Goal: Check status: Check status

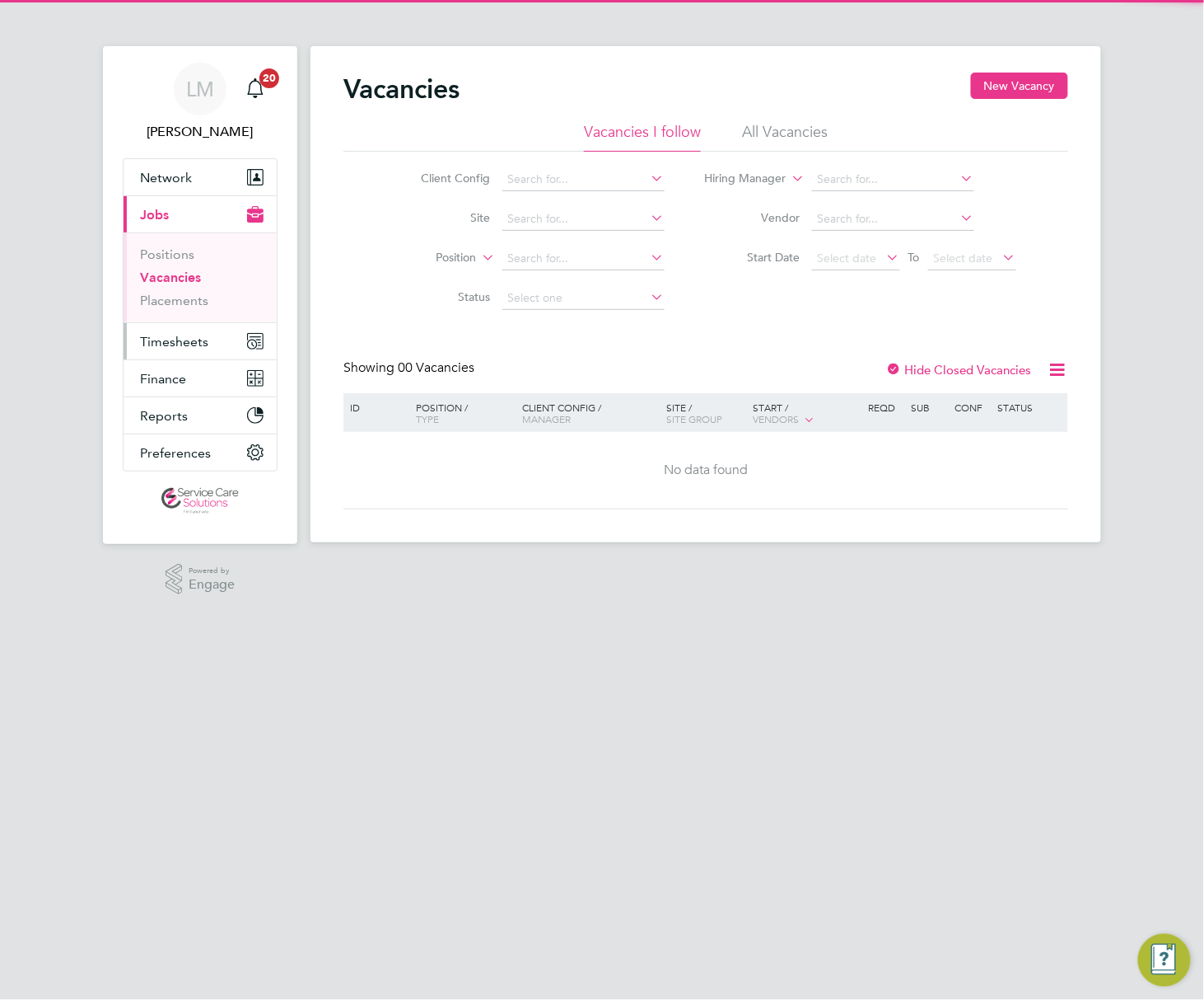
click at [124, 329] on button "Timesheets" at bounding box center [201, 340] width 153 height 36
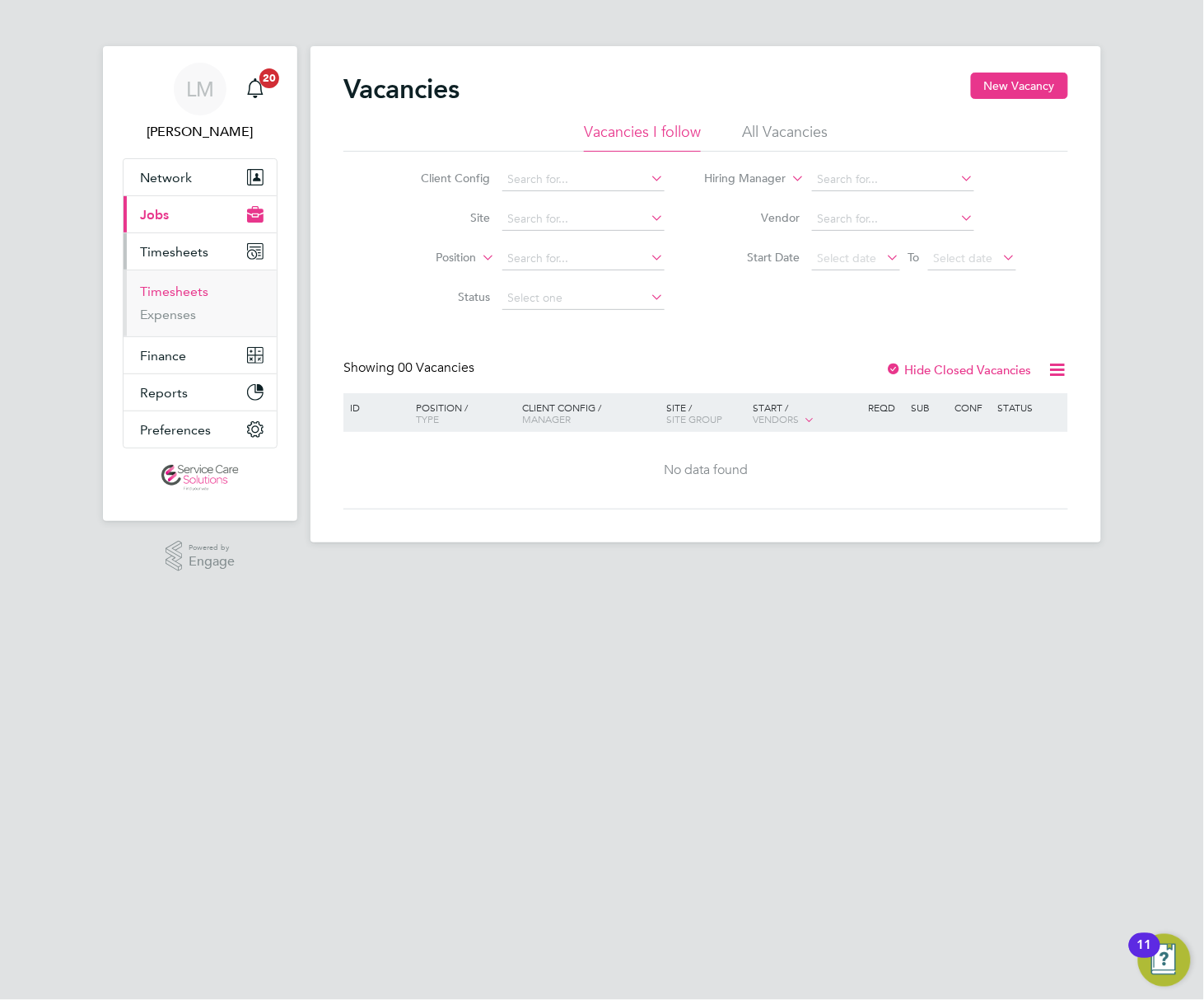
click at [140, 288] on link "Timesheets" at bounding box center [174, 292] width 69 height 16
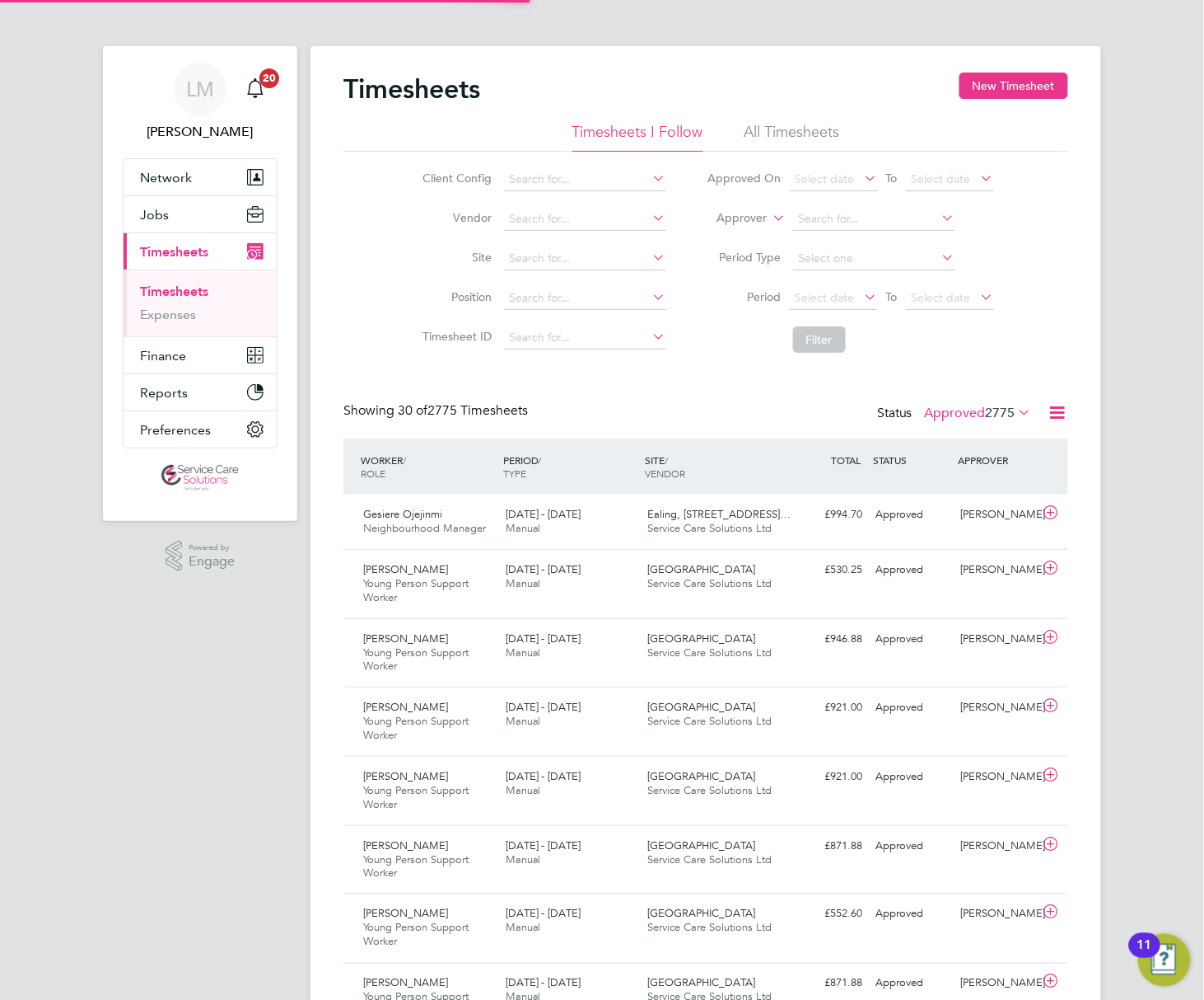
click at [770, 218] on icon at bounding box center [770, 213] width 0 height 15
click at [686, 237] on li "Worker" at bounding box center [726, 237] width 81 height 21
click at [793, 225] on input at bounding box center [875, 219] width 163 height 23
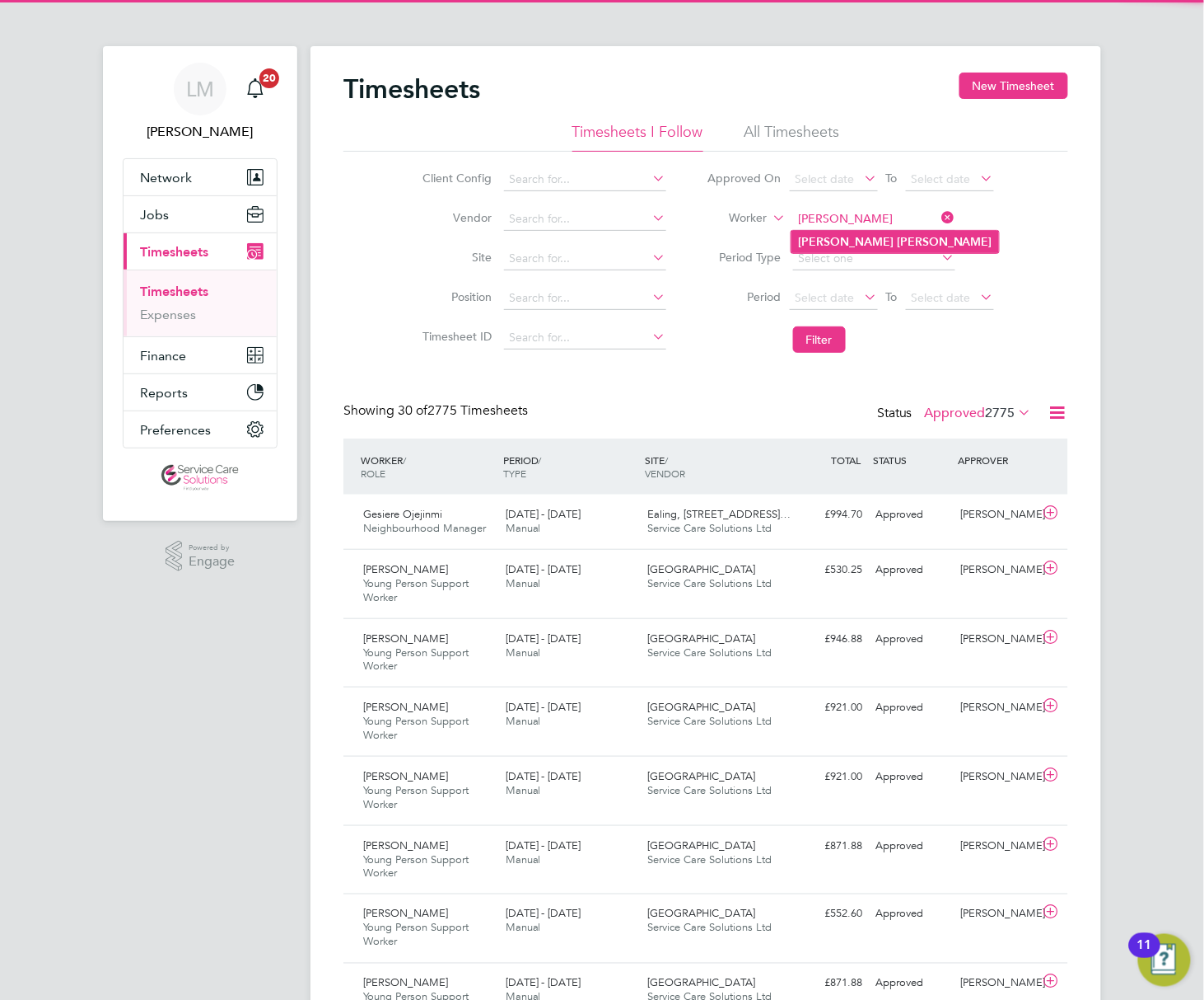
click at [897, 238] on b "Smith" at bounding box center [944, 241] width 96 height 14
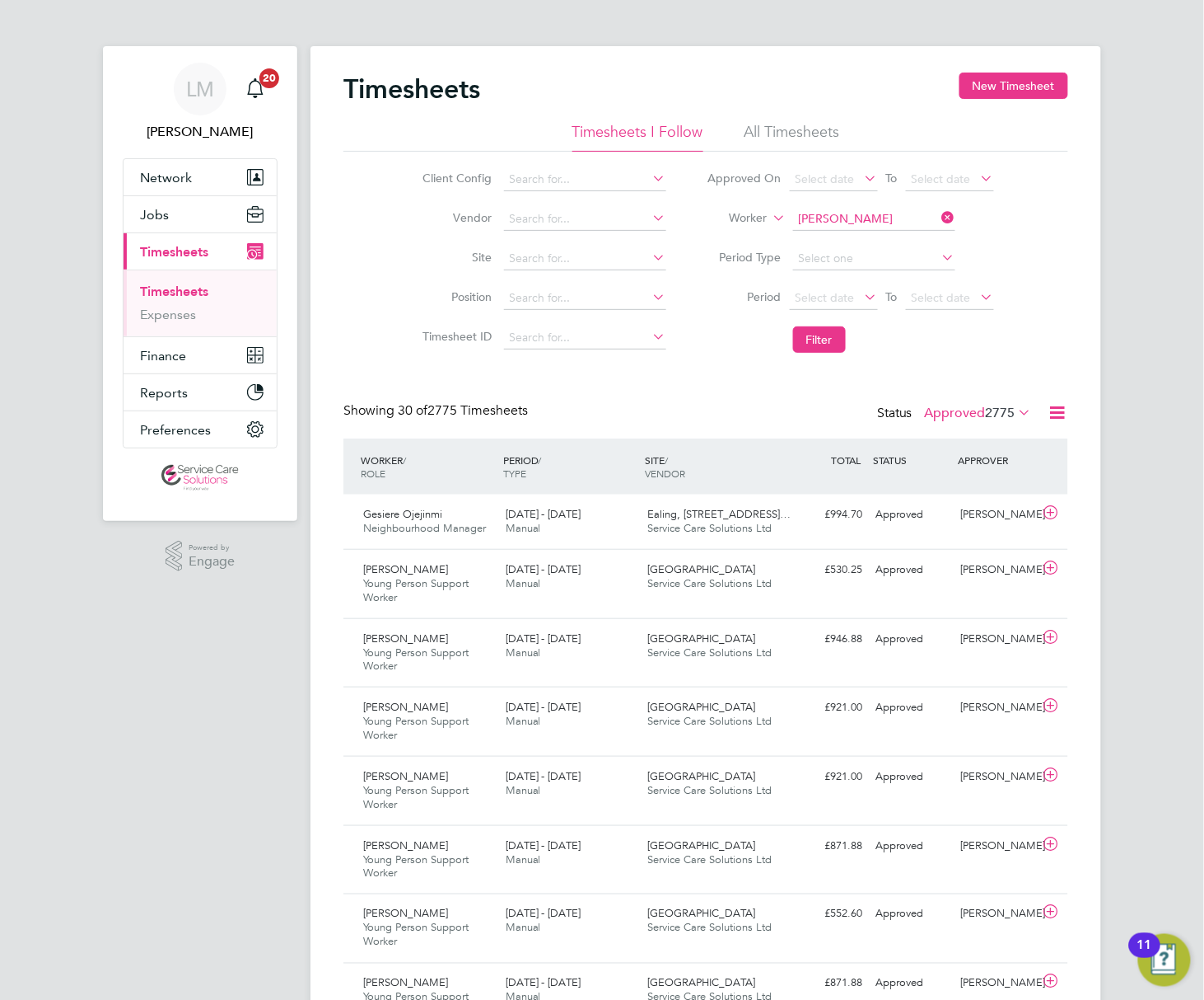
type input "Katie Smith"
click at [723, 324] on li "Filter" at bounding box center [850, 339] width 327 height 43
click at [793, 343] on button "Filter" at bounding box center [819, 339] width 52 height 26
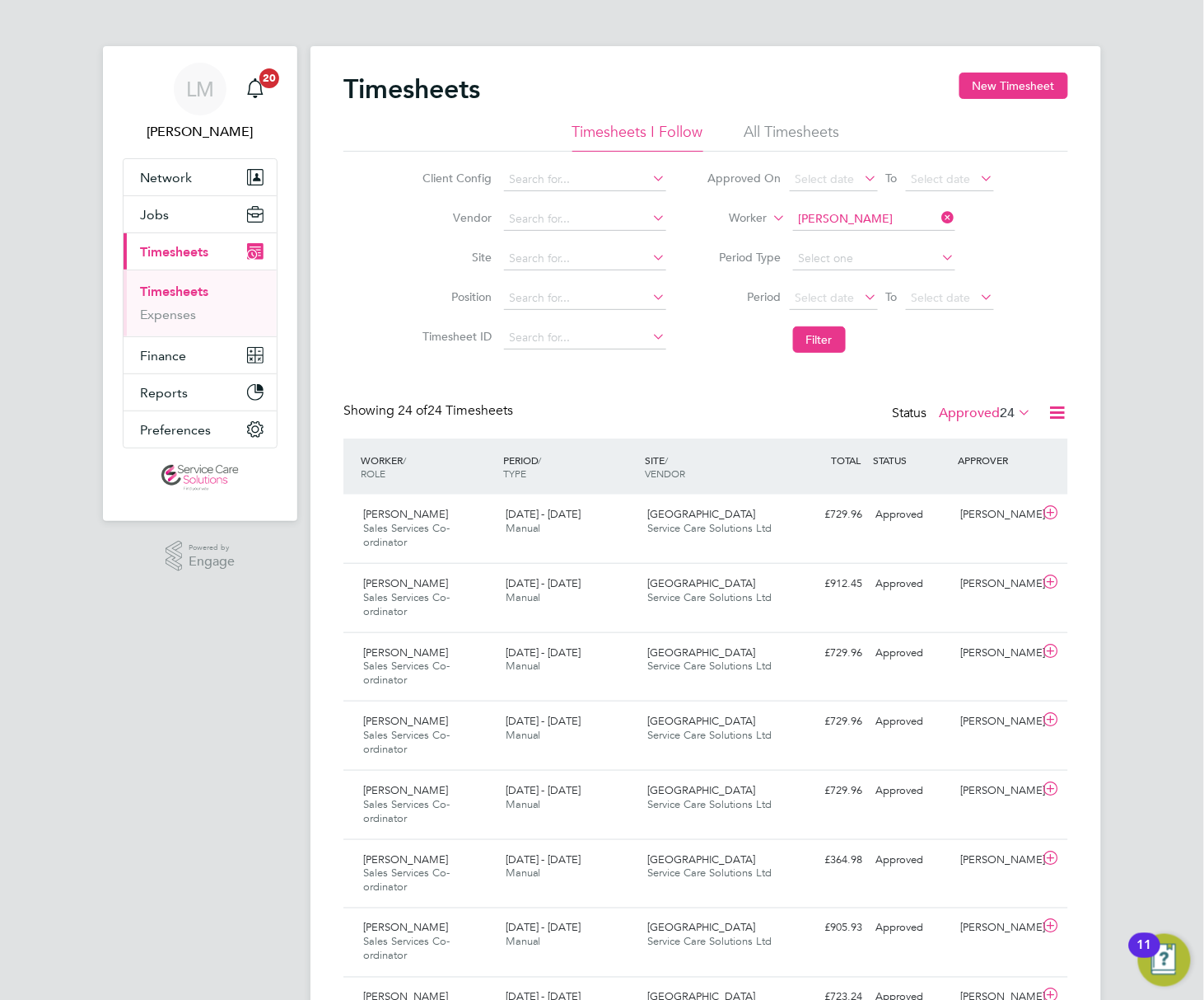
click at [911, 422] on div "Status Approved 24" at bounding box center [964, 414] width 143 height 23
click at [892, 402] on div "Status Approved 24" at bounding box center [964, 414] width 143 height 23
click at [860, 427] on div "Showing 24 of 24 Timesheets Status Approved 24" at bounding box center [706, 420] width 725 height 36
click at [940, 414] on label "Approved 24" at bounding box center [985, 413] width 92 height 16
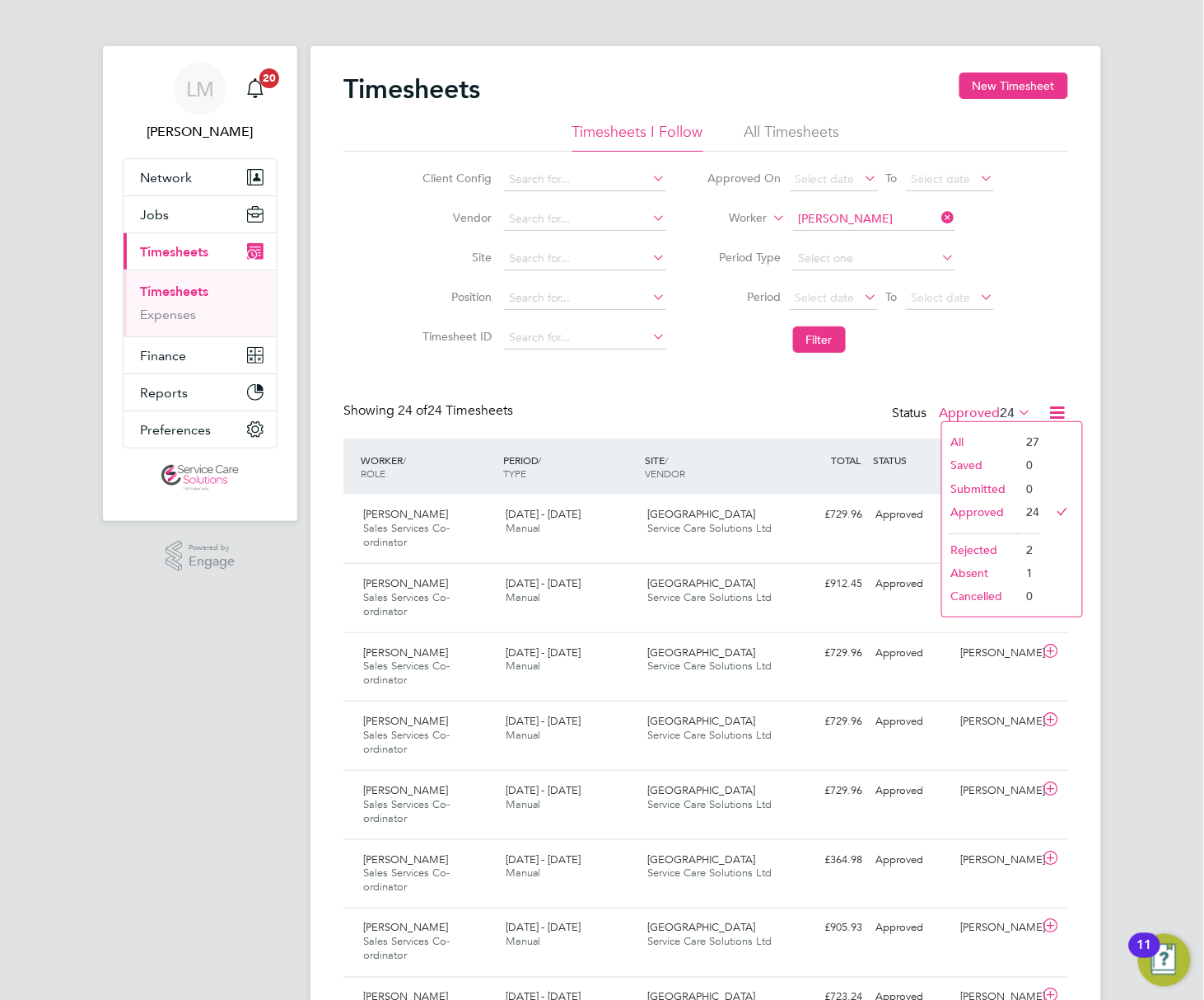
click at [942, 433] on li "All" at bounding box center [980, 442] width 76 height 23
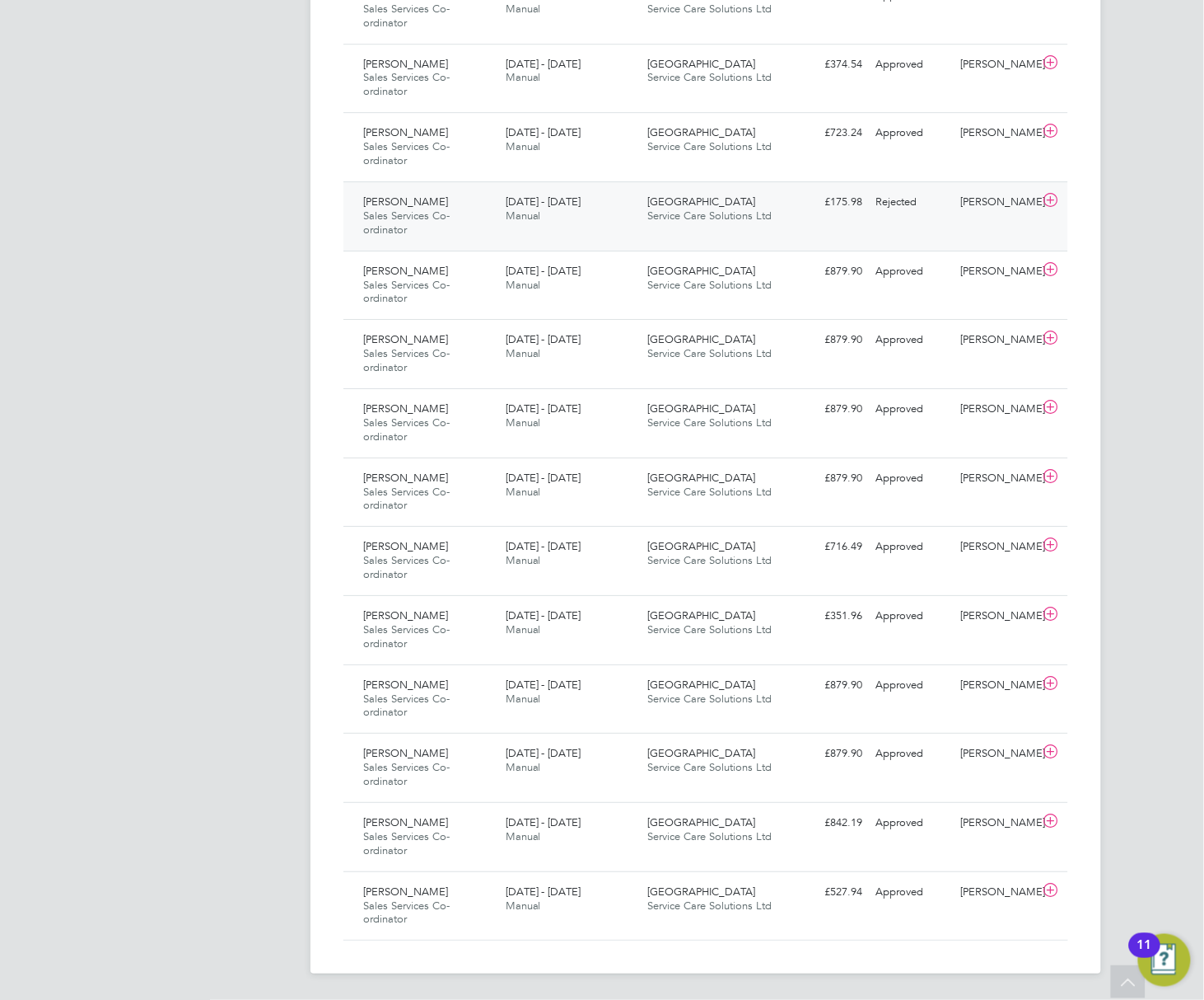
click at [559, 234] on div "Katie Smith Sales Services Co-ordinator 3 - 9 Feb 2025 3 - 9 Feb 2025 Manual Fl…" at bounding box center [706, 215] width 725 height 69
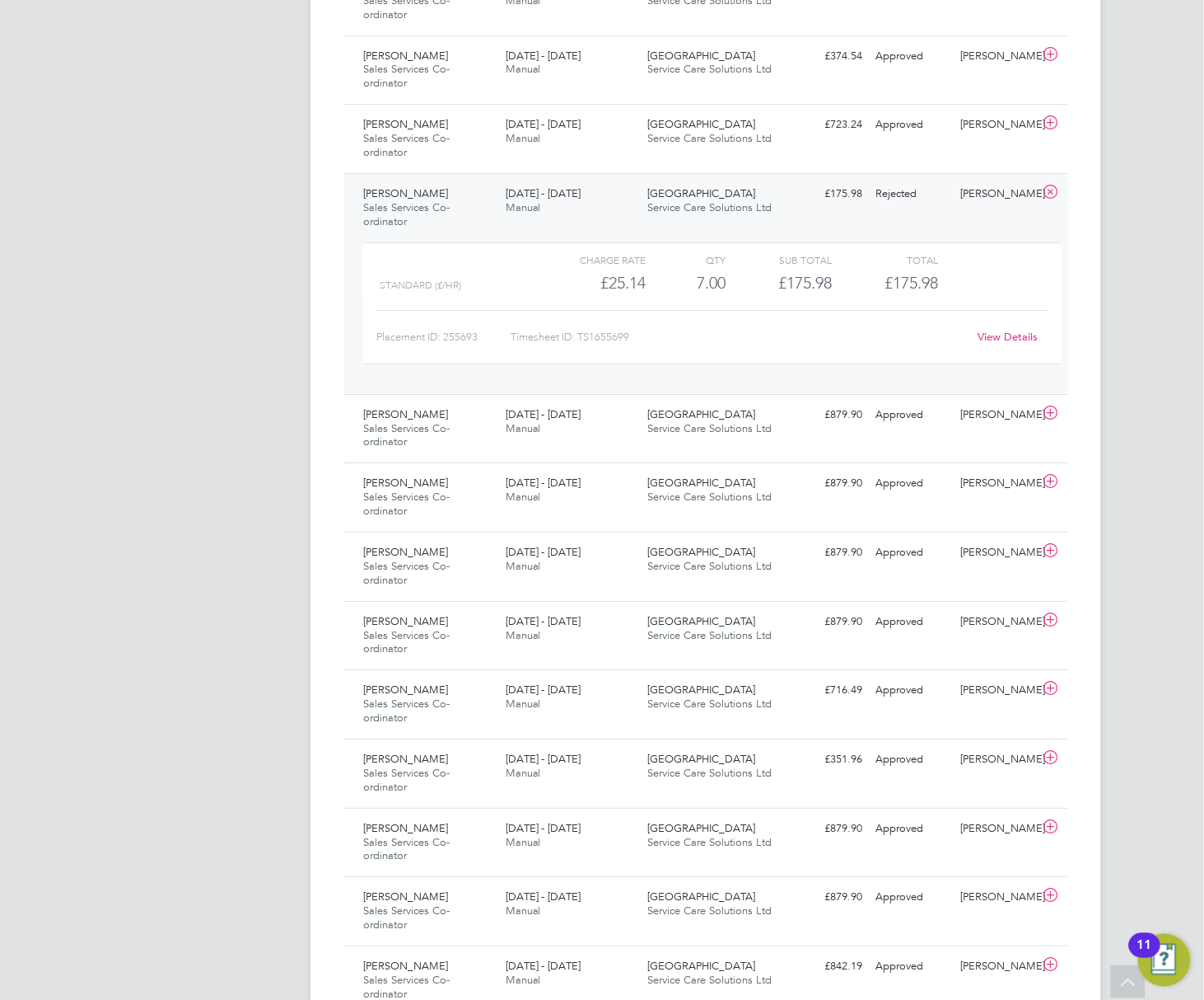
click at [978, 344] on link "View Details" at bounding box center [1008, 336] width 60 height 14
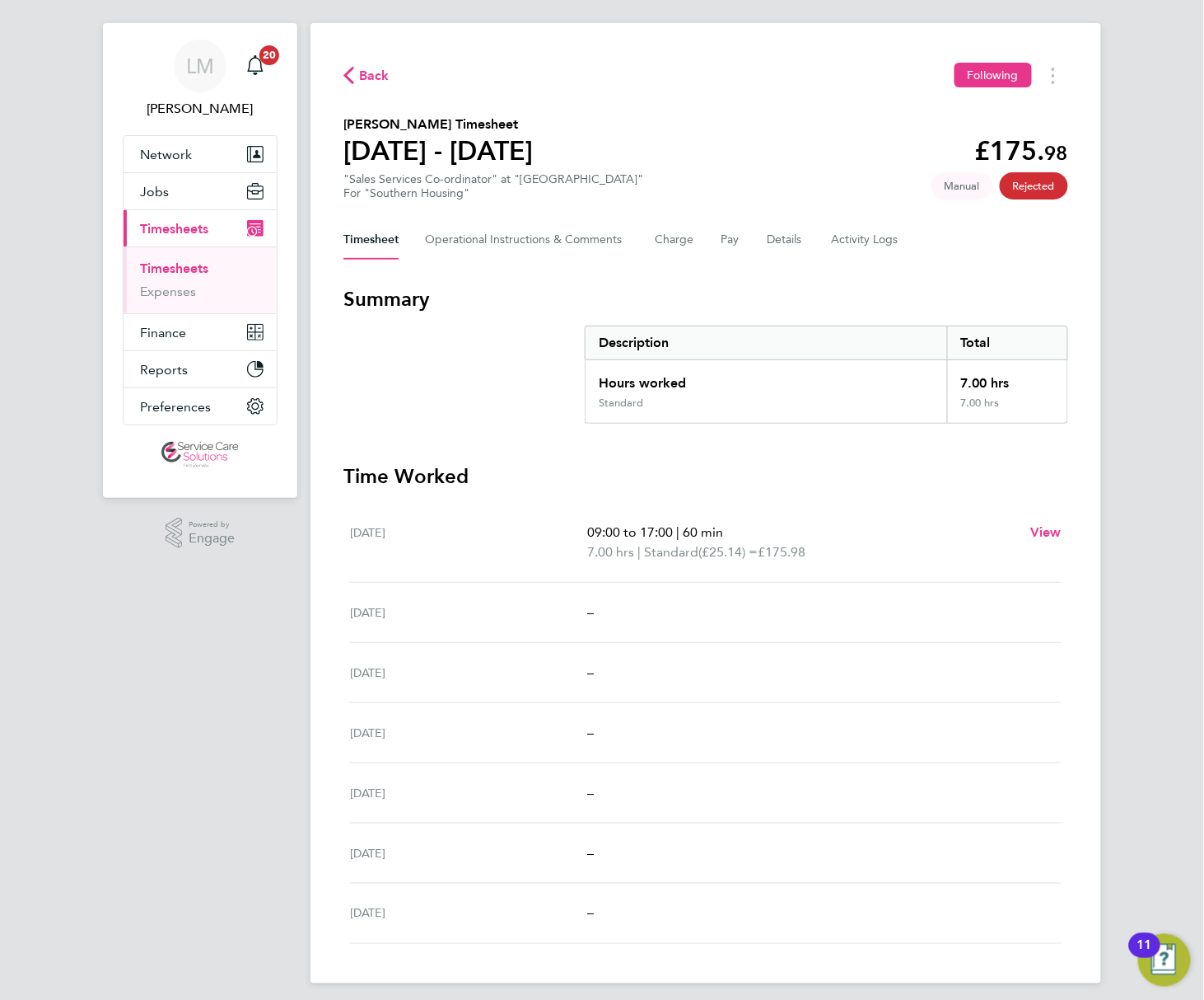
scroll to position [35, 0]
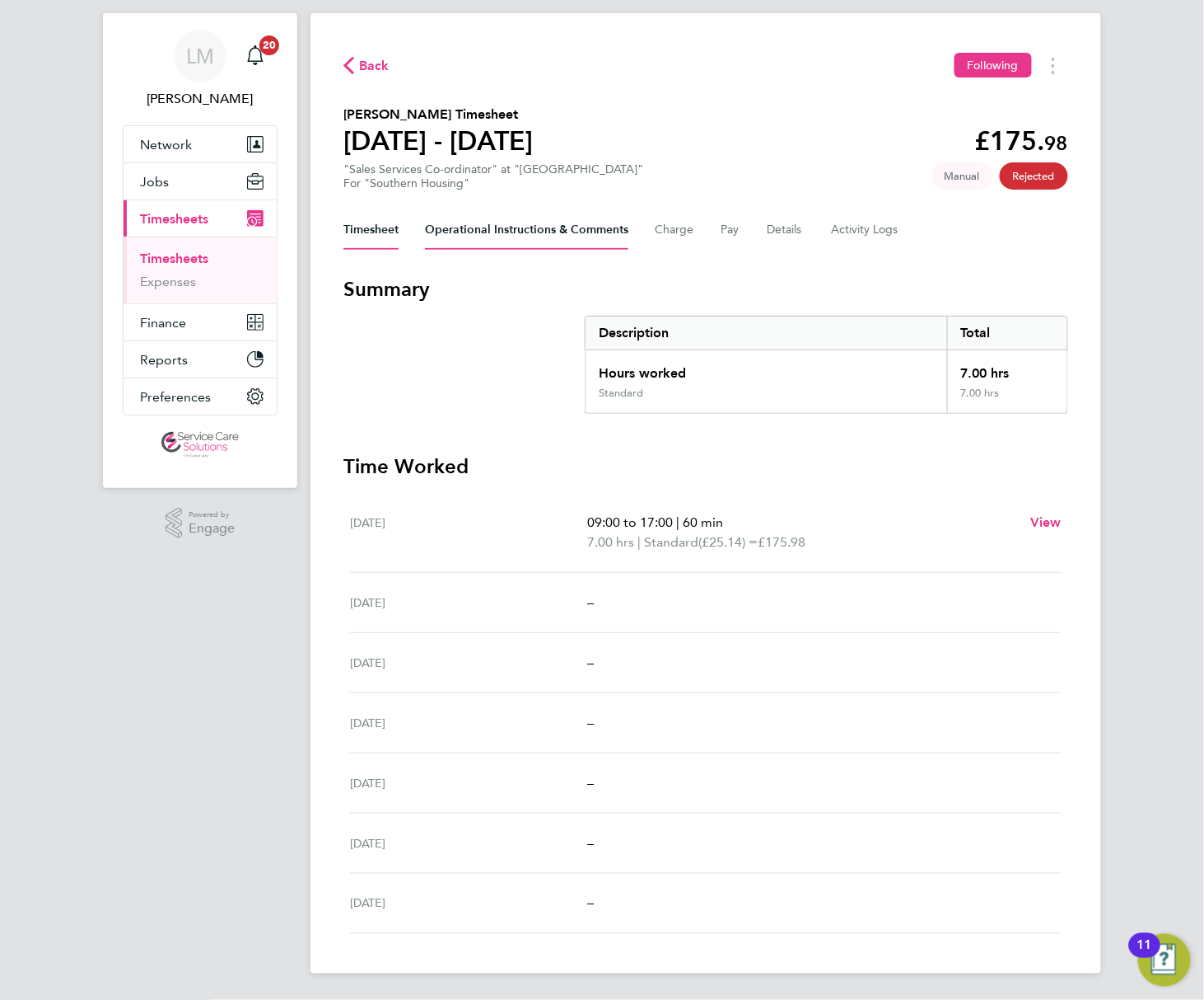
click at [425, 234] on Comments-tab "Operational Instructions & Comments" at bounding box center [527, 230] width 203 height 40
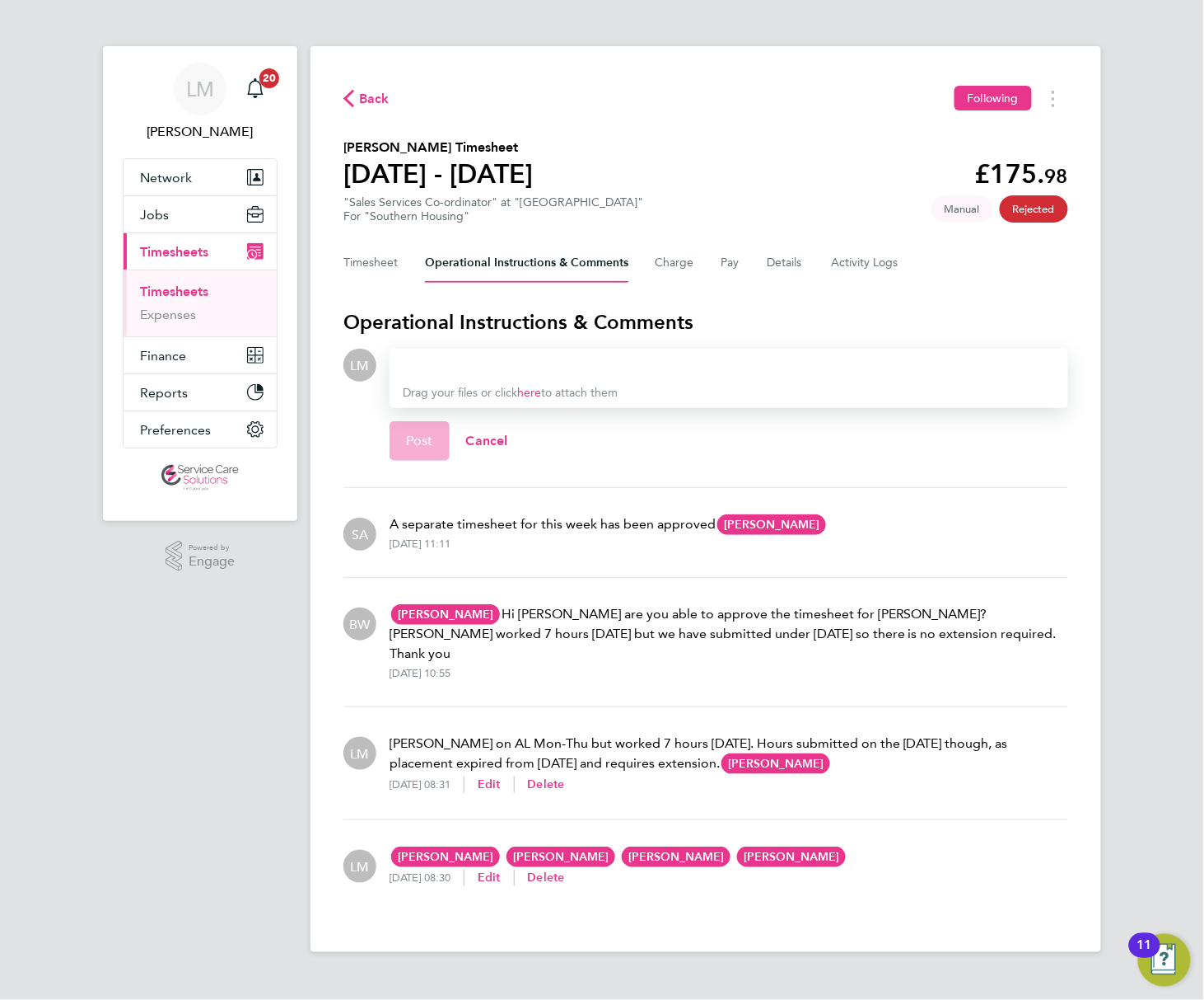
click at [492, 588] on li "BW Monika Bialas MB Monika Bialas Southern Housing monika.bialas@southernhousin…" at bounding box center [706, 642] width 725 height 130
click at [359, 101] on span "Back" at bounding box center [374, 99] width 30 height 19
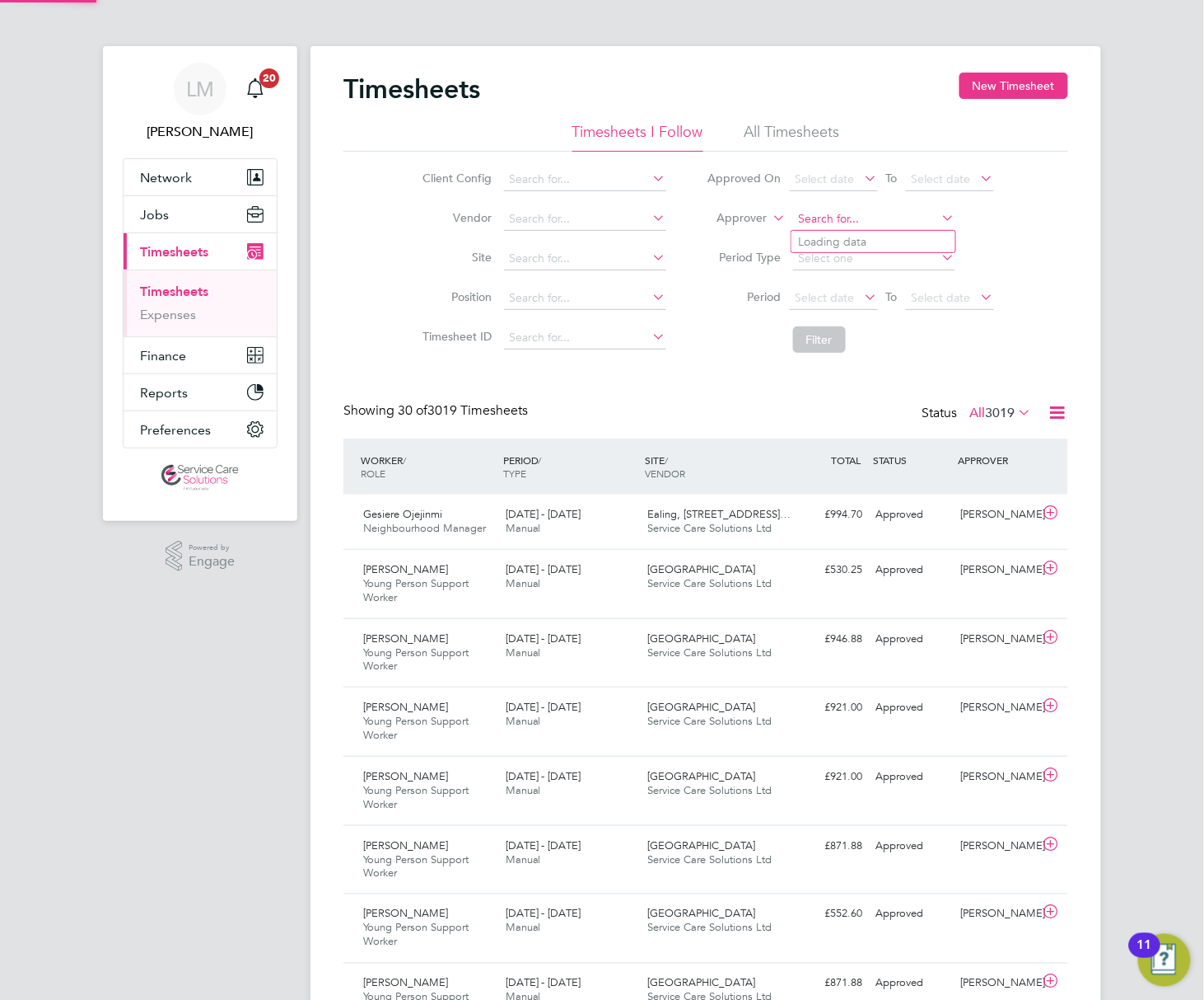
click at [793, 222] on input at bounding box center [875, 219] width 163 height 23
click at [694, 218] on label "Approver" at bounding box center [730, 218] width 75 height 16
click at [686, 237] on li "Worker" at bounding box center [726, 237] width 81 height 21
click at [793, 216] on input at bounding box center [875, 219] width 163 height 23
type input "katie smith"
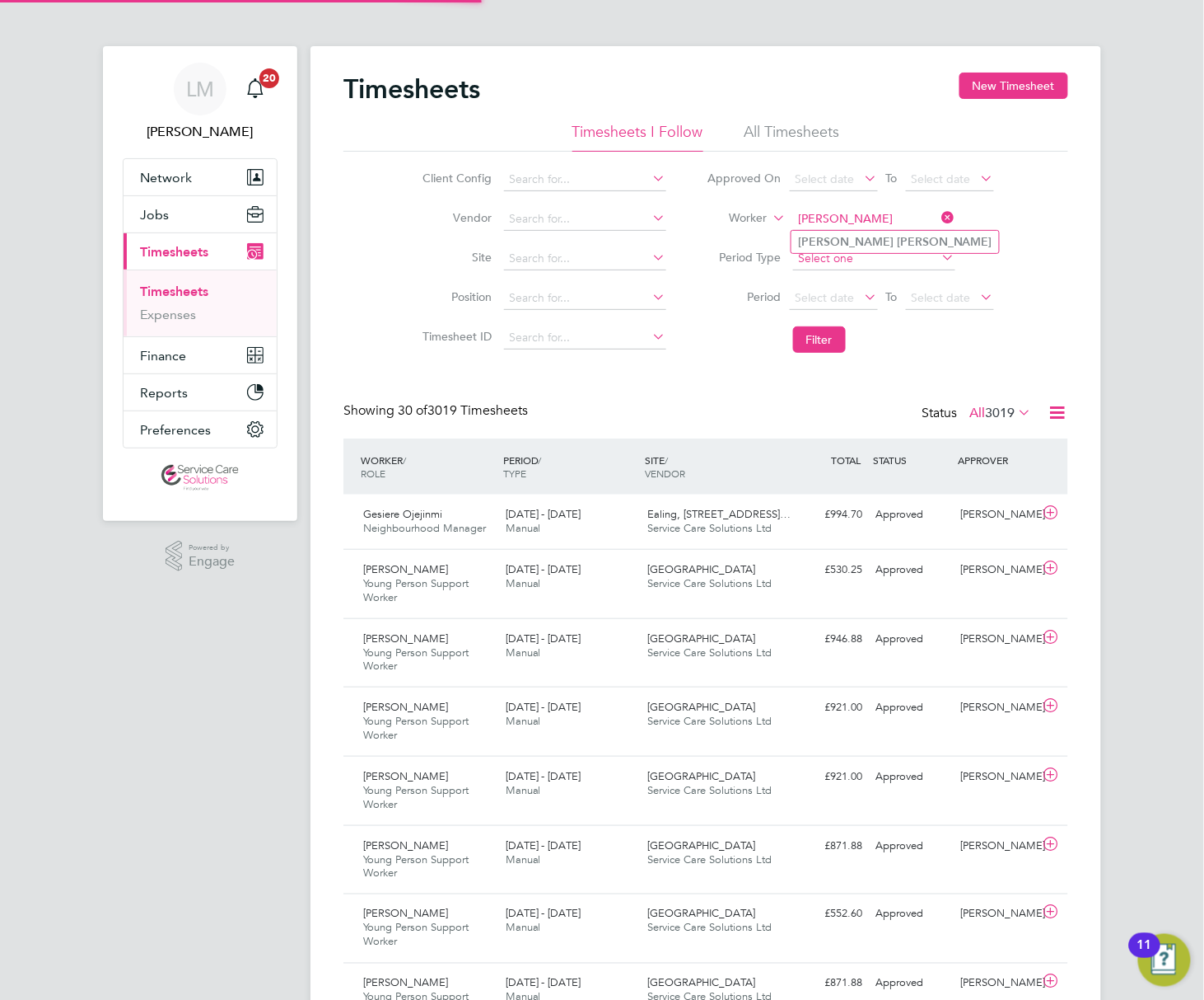
click at [793, 254] on input at bounding box center [875, 259] width 163 height 23
click at [793, 218] on input at bounding box center [875, 219] width 163 height 23
click at [793, 229] on input "katie smith" at bounding box center [875, 219] width 163 height 23
click at [791, 233] on li "Katie Smith" at bounding box center [895, 241] width 207 height 22
type input "Katie Smith"
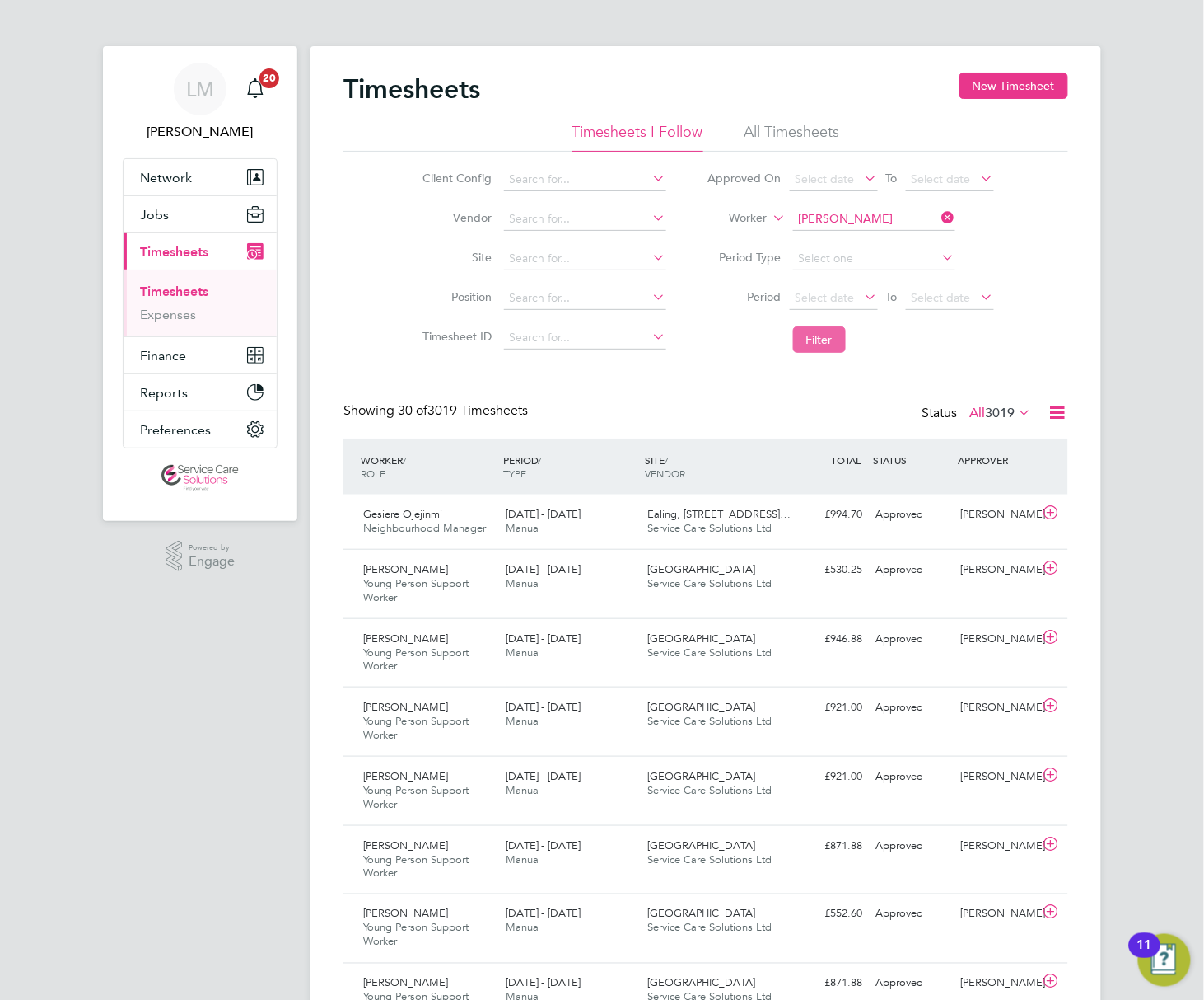
click at [793, 338] on button "Filter" at bounding box center [819, 339] width 52 height 26
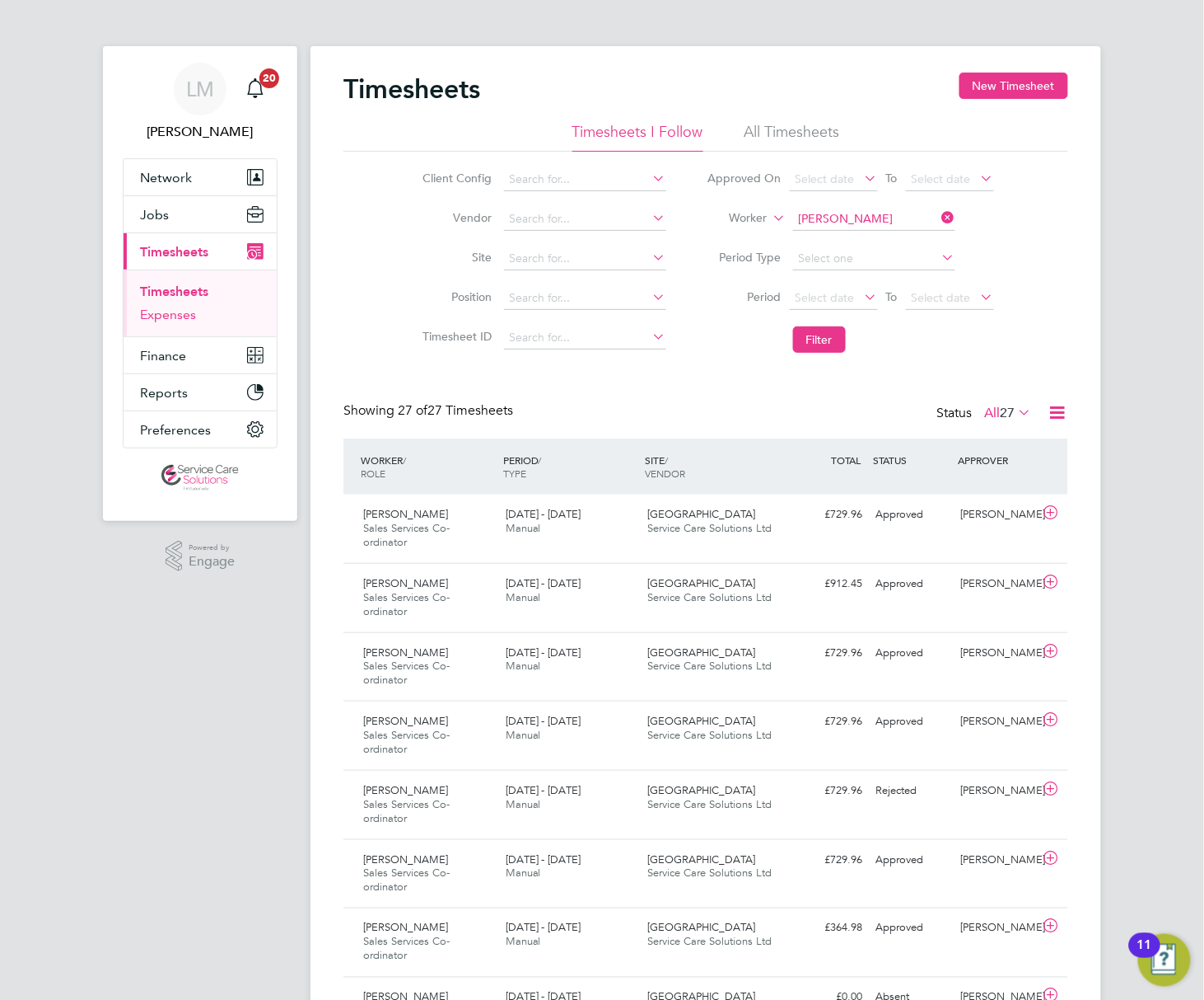
click at [140, 317] on link "Expenses" at bounding box center [169, 314] width 56 height 16
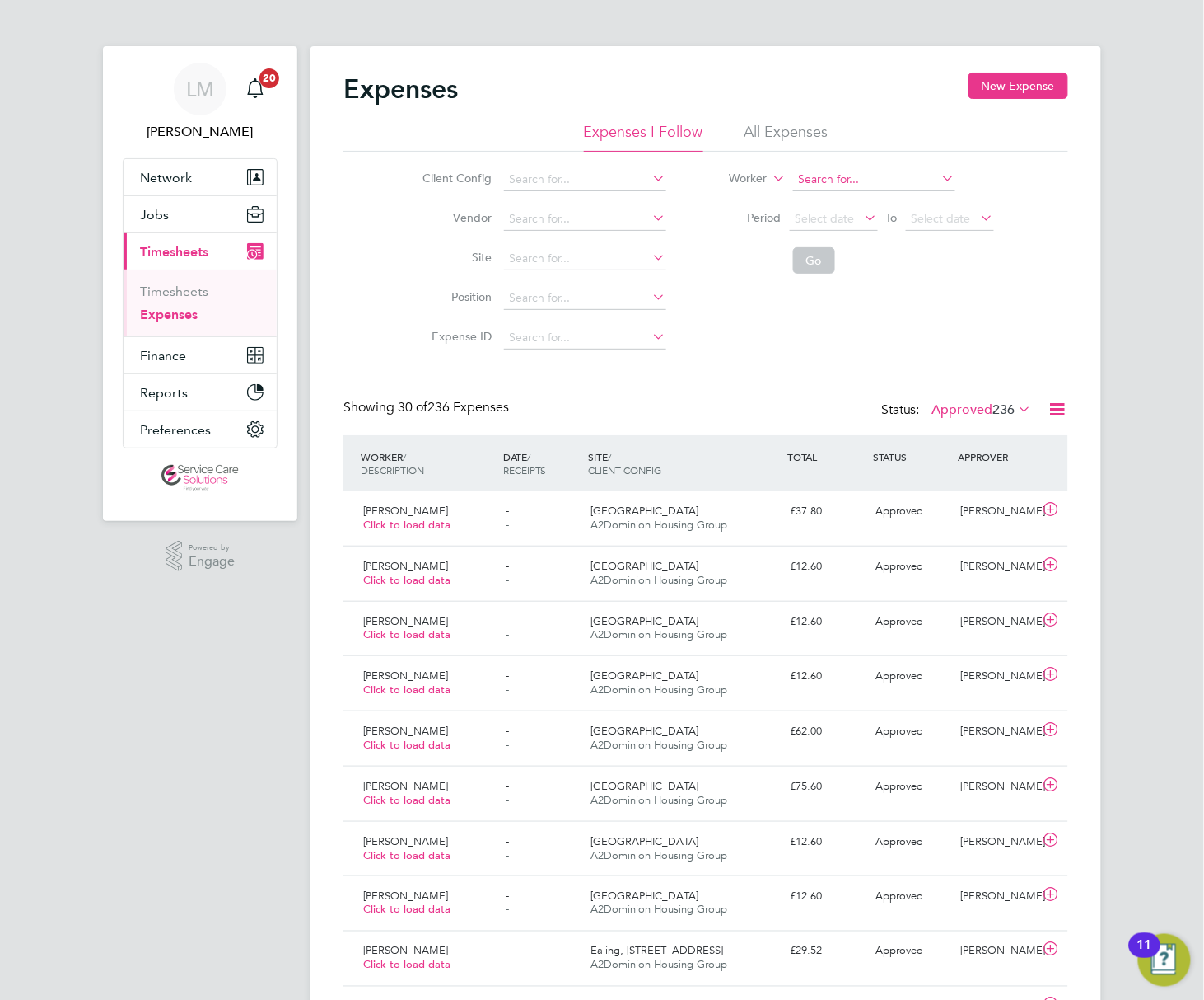
click at [793, 175] on input at bounding box center [875, 179] width 163 height 23
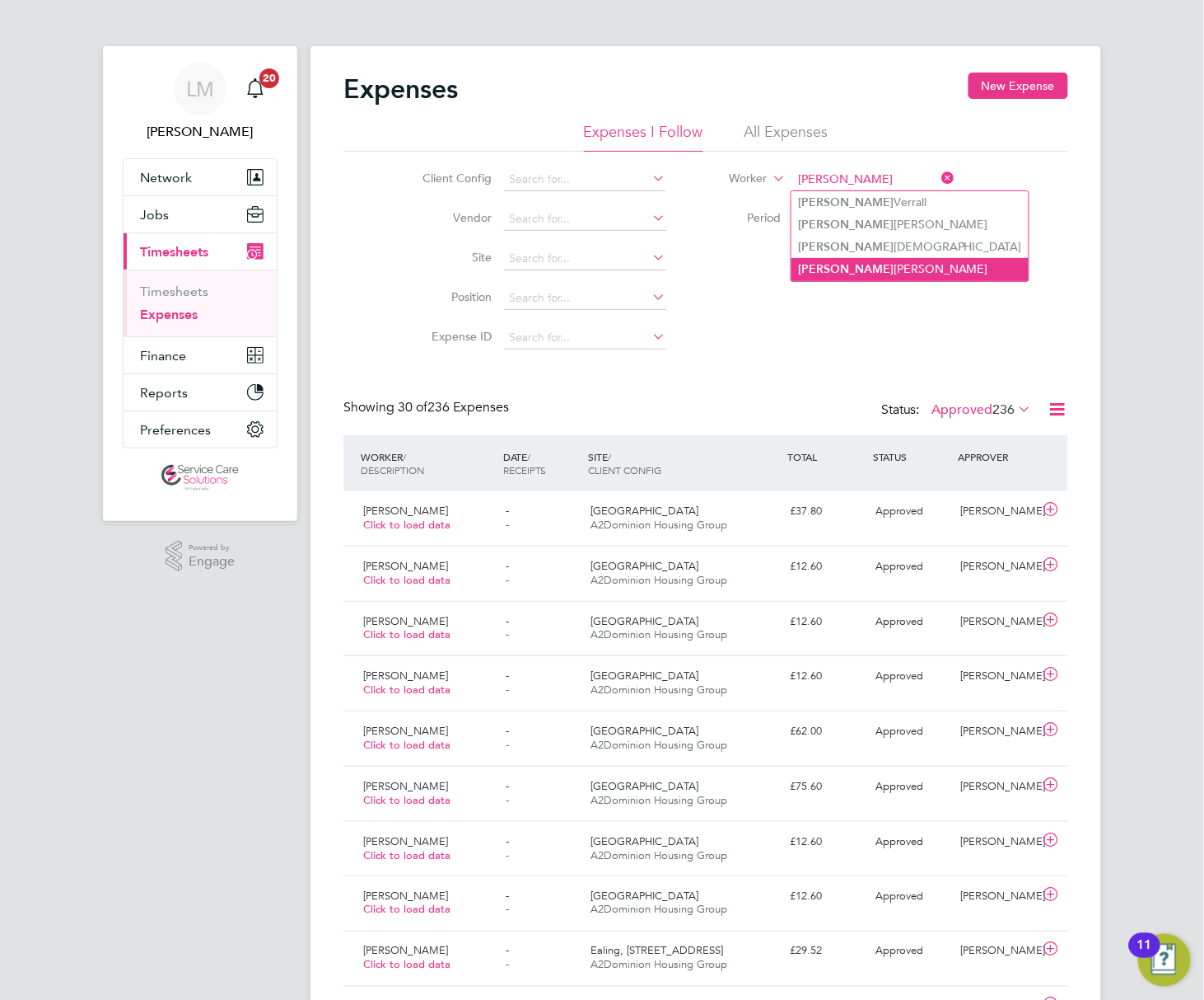
click at [791, 266] on li "Katie Smith" at bounding box center [910, 268] width 237 height 22
type input "Katie Smith"
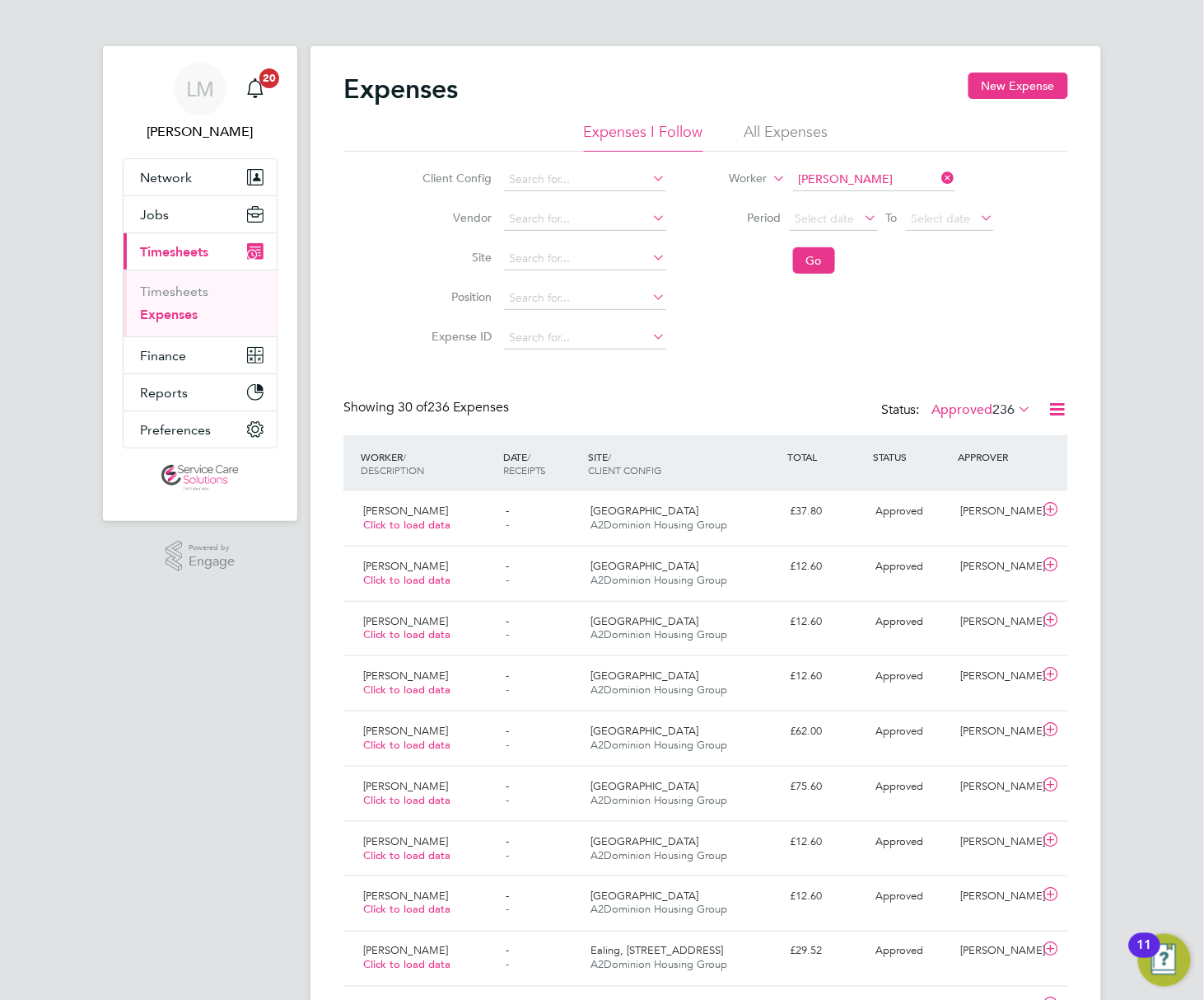
click at [793, 257] on button "Go" at bounding box center [814, 260] width 42 height 26
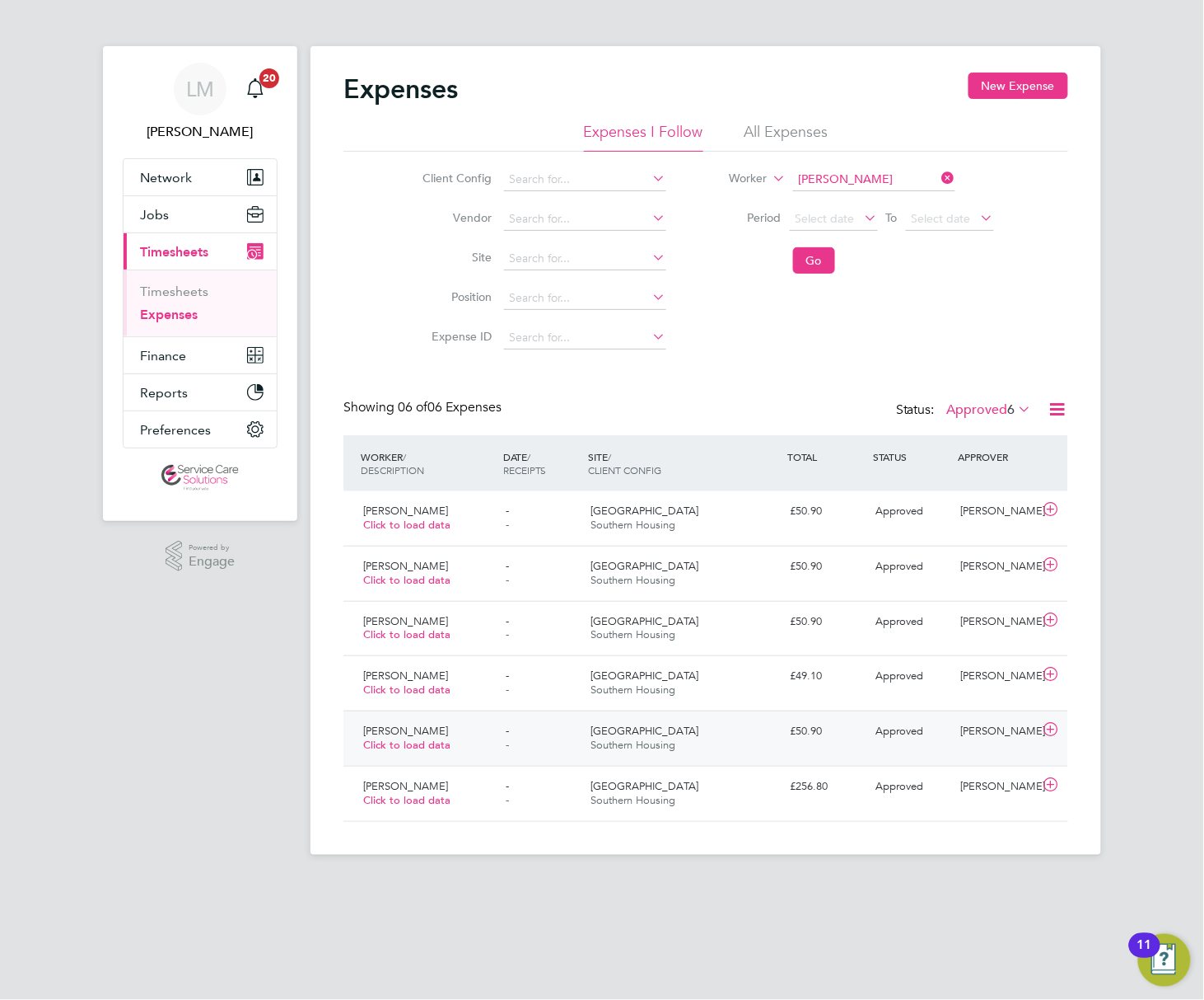
drag, startPoint x: 698, startPoint y: 808, endPoint x: 698, endPoint y: 726, distance: 82.0
click at [698, 808] on div "Katie Smith Click to load data - - Fleet House Southern Housing £256.80 Approve…" at bounding box center [706, 793] width 725 height 55
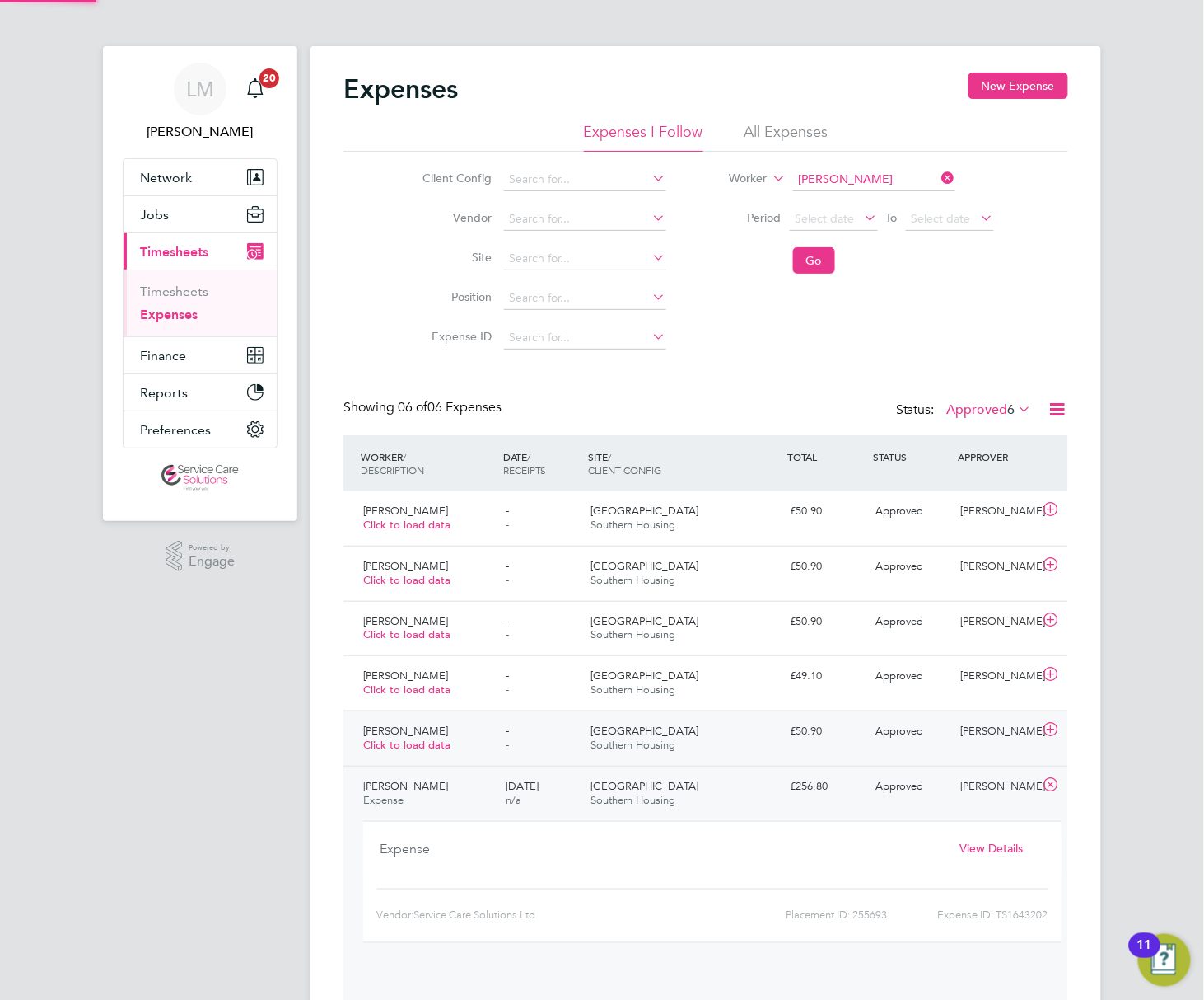
click at [784, 719] on div "£50.90" at bounding box center [826, 732] width 85 height 27
click at [698, 653] on div "Katie Smith Click to load data - - Fleet House Southern Housing £50.90 Approved…" at bounding box center [706, 628] width 725 height 55
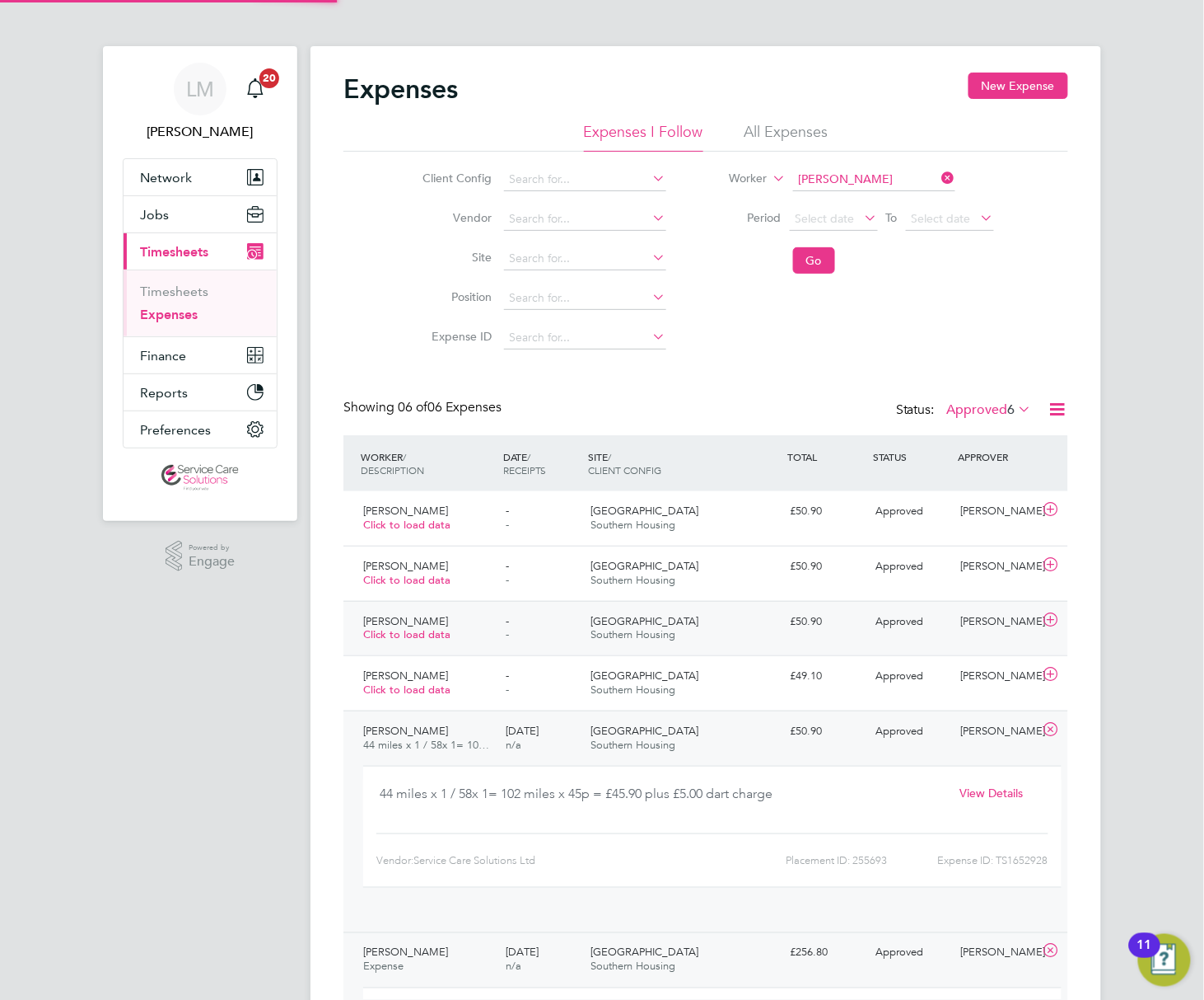
click at [699, 602] on div "Katie Smith Click to load data - - Fleet House Southern Housing £50.90 Approved…" at bounding box center [706, 628] width 725 height 55
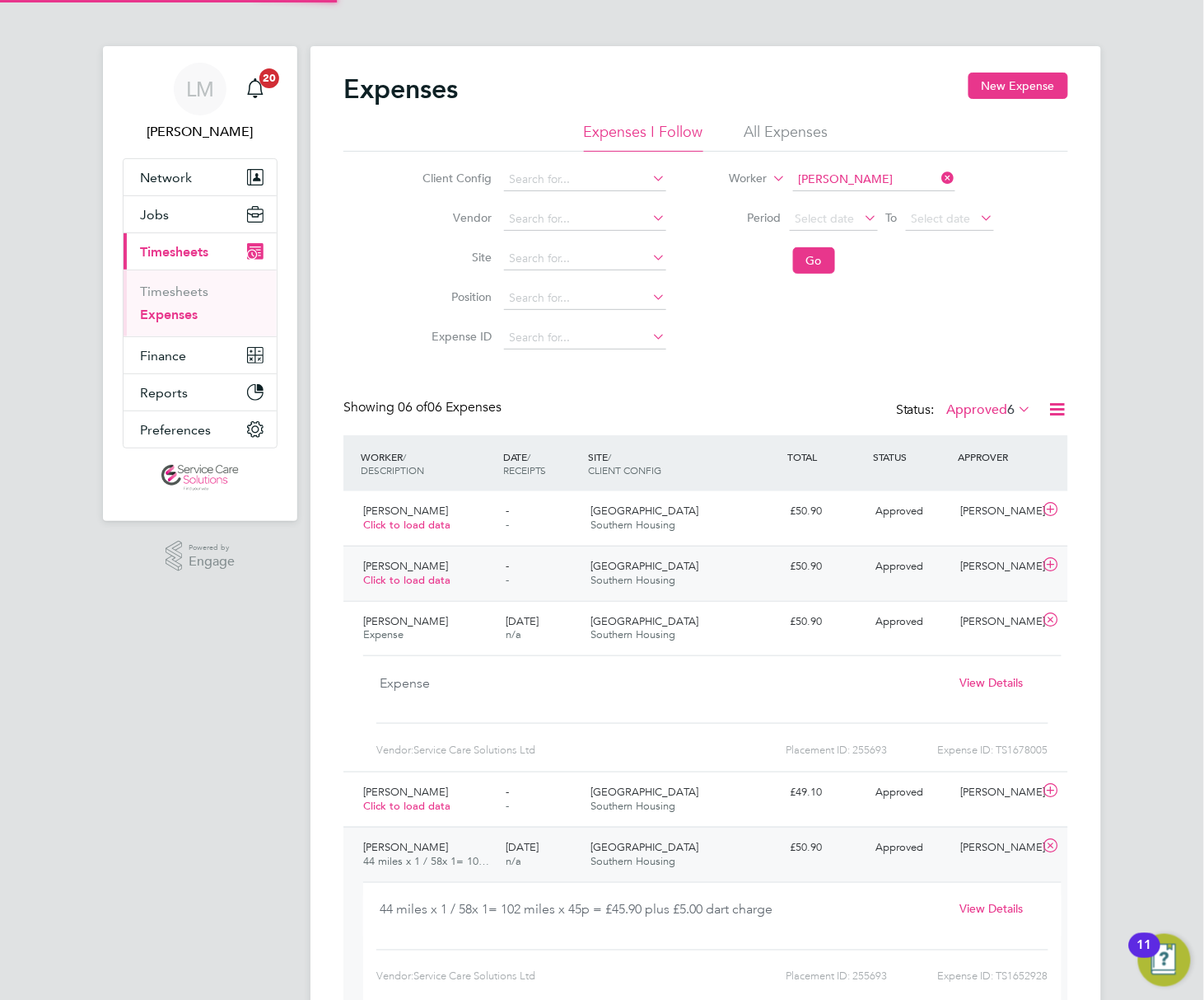
click at [784, 553] on div "£50.90" at bounding box center [826, 567] width 85 height 27
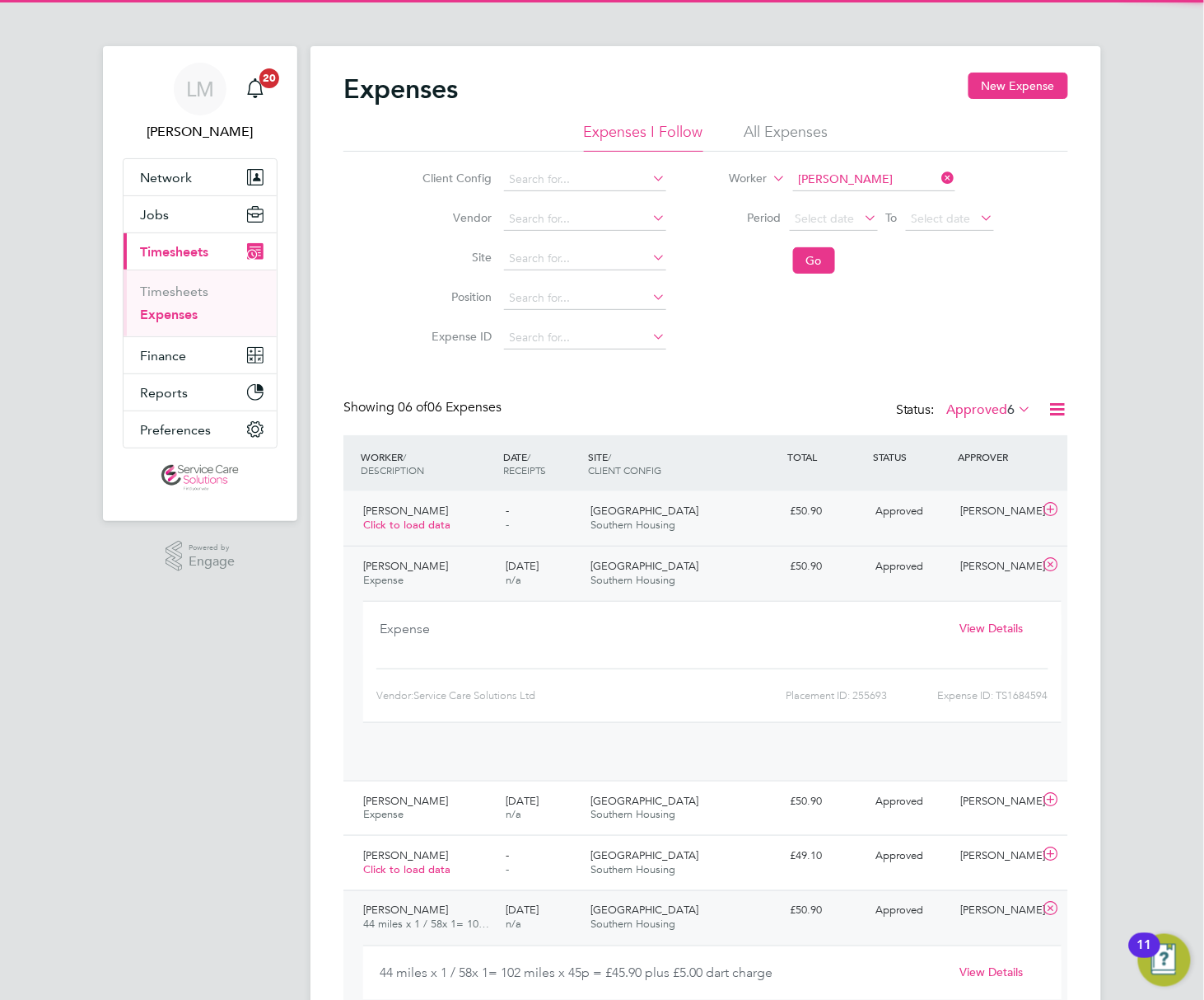
click at [784, 509] on div "£50.90" at bounding box center [826, 512] width 85 height 27
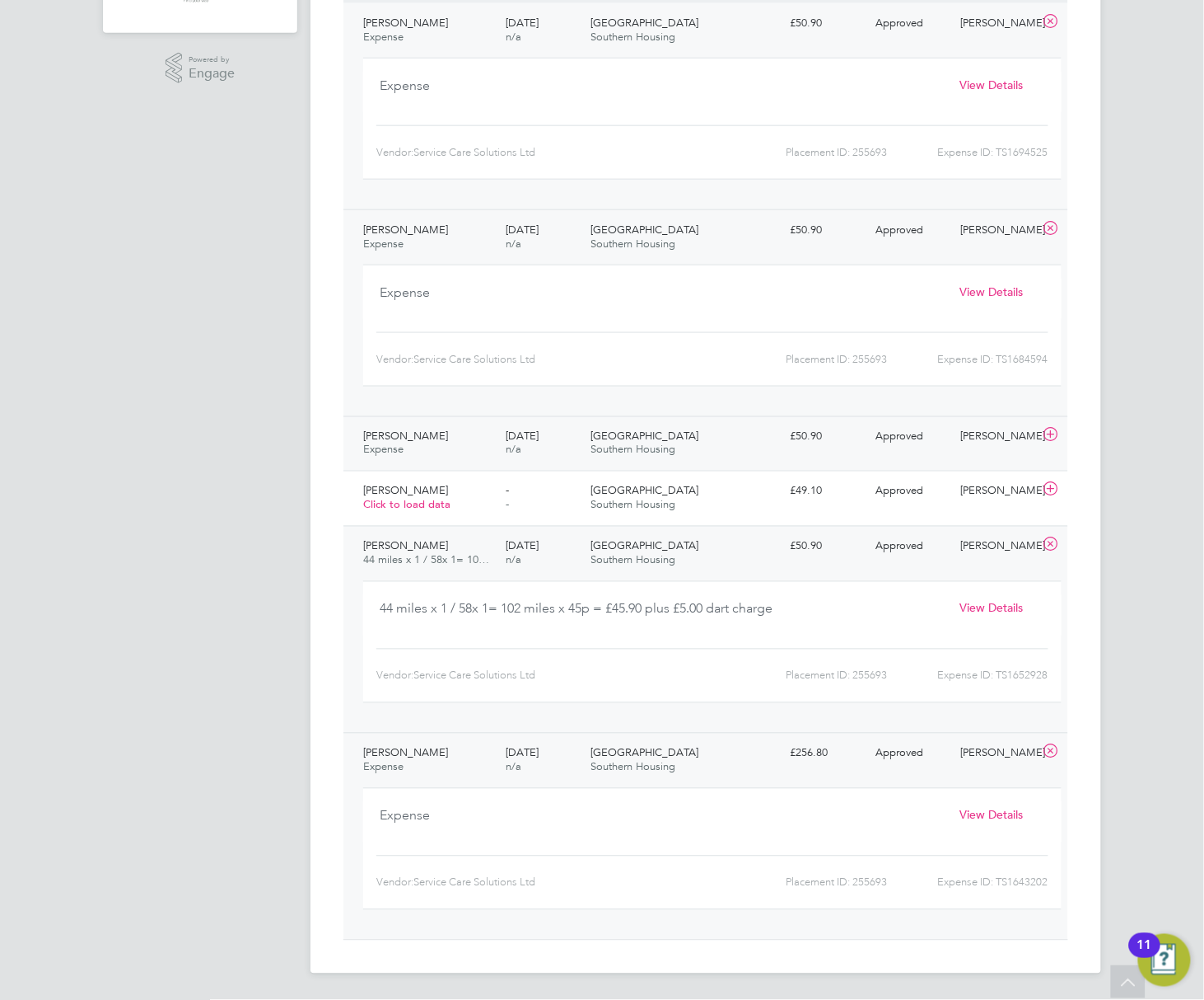
click at [784, 478] on div "£49.10" at bounding box center [826, 491] width 85 height 27
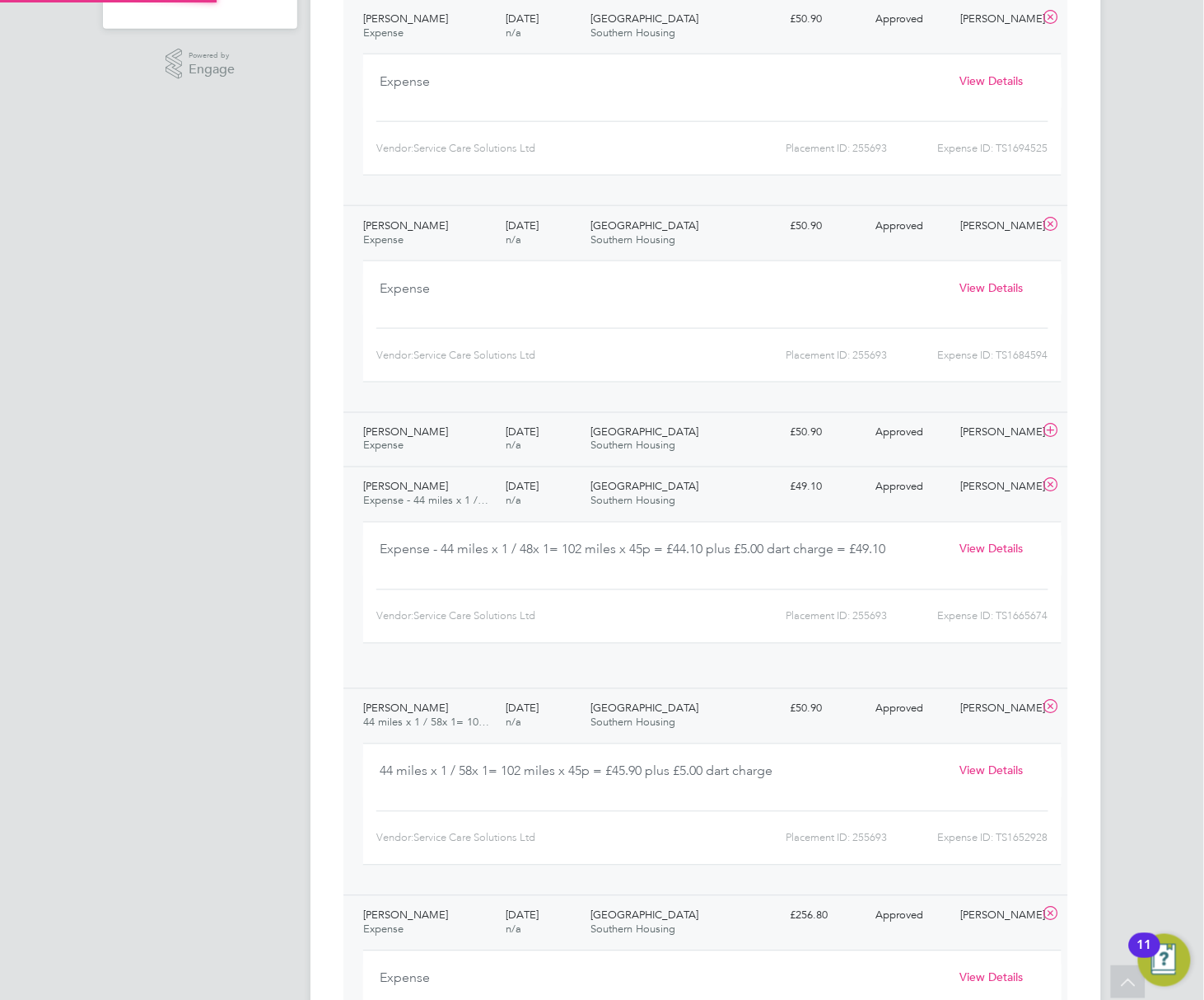
click at [784, 443] on div "£50.90" at bounding box center [826, 433] width 85 height 27
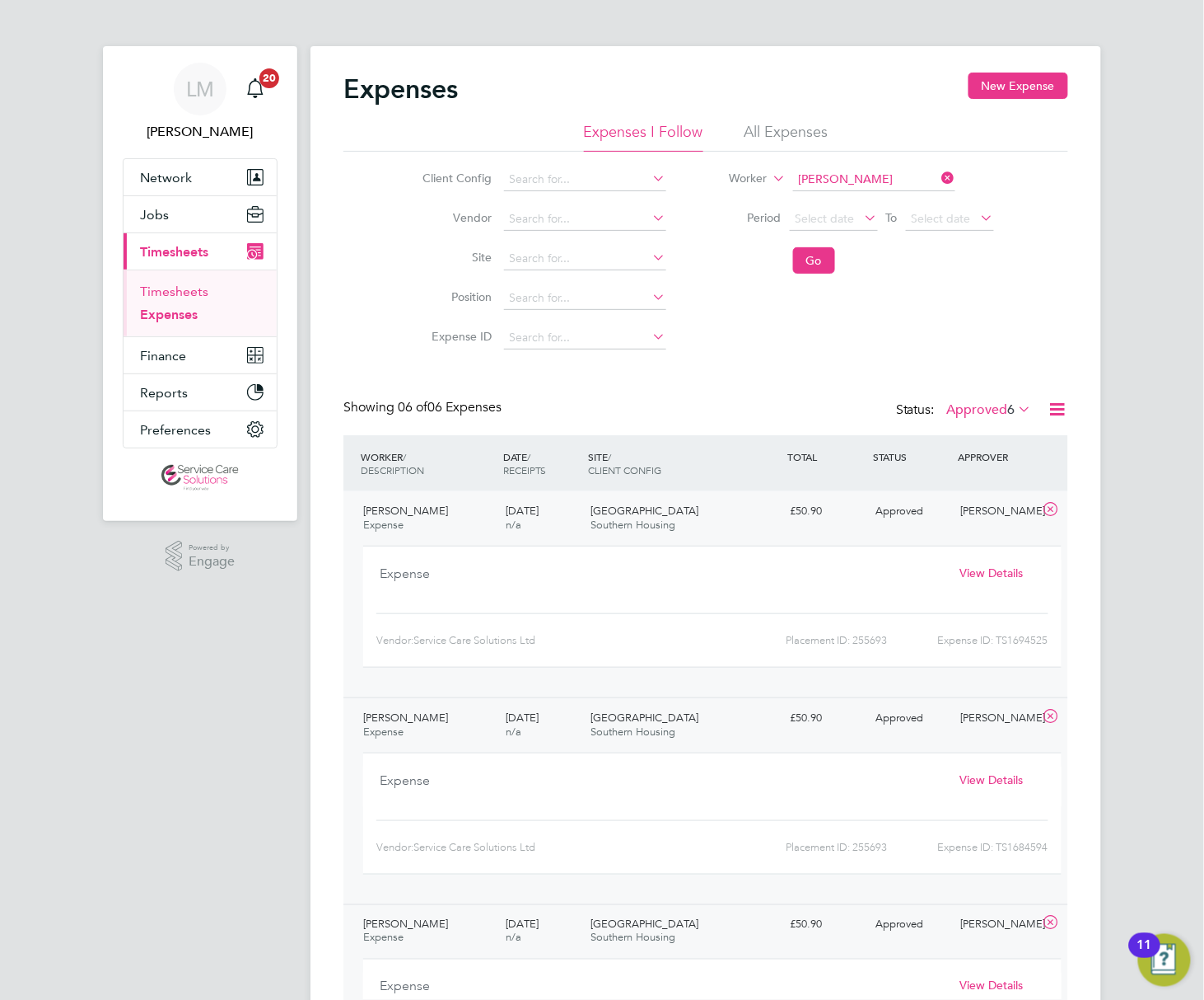
click at [140, 290] on link "Timesheets" at bounding box center [174, 292] width 69 height 16
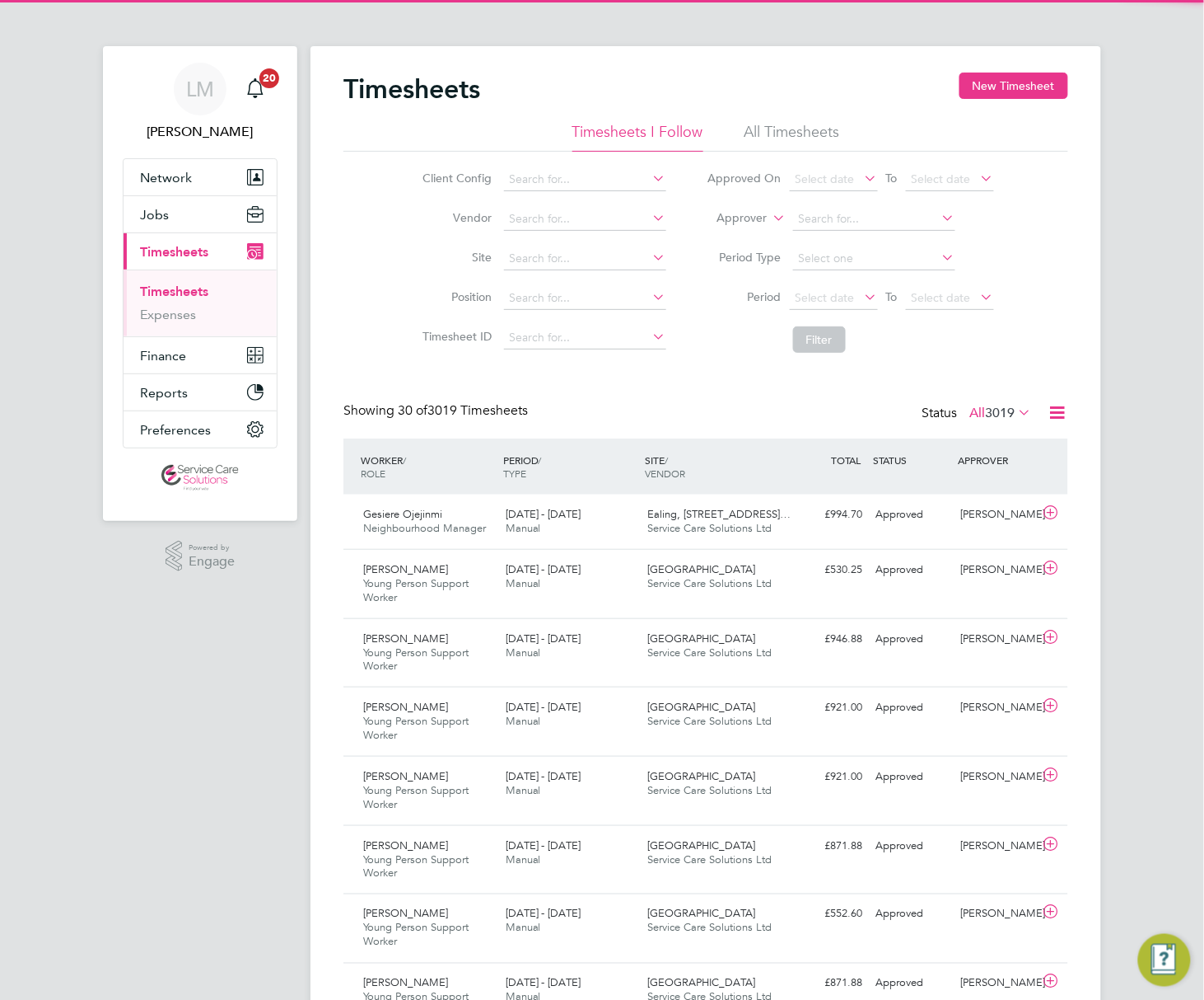
scroll to position [56, 143]
click at [694, 212] on label "Approver" at bounding box center [730, 218] width 75 height 16
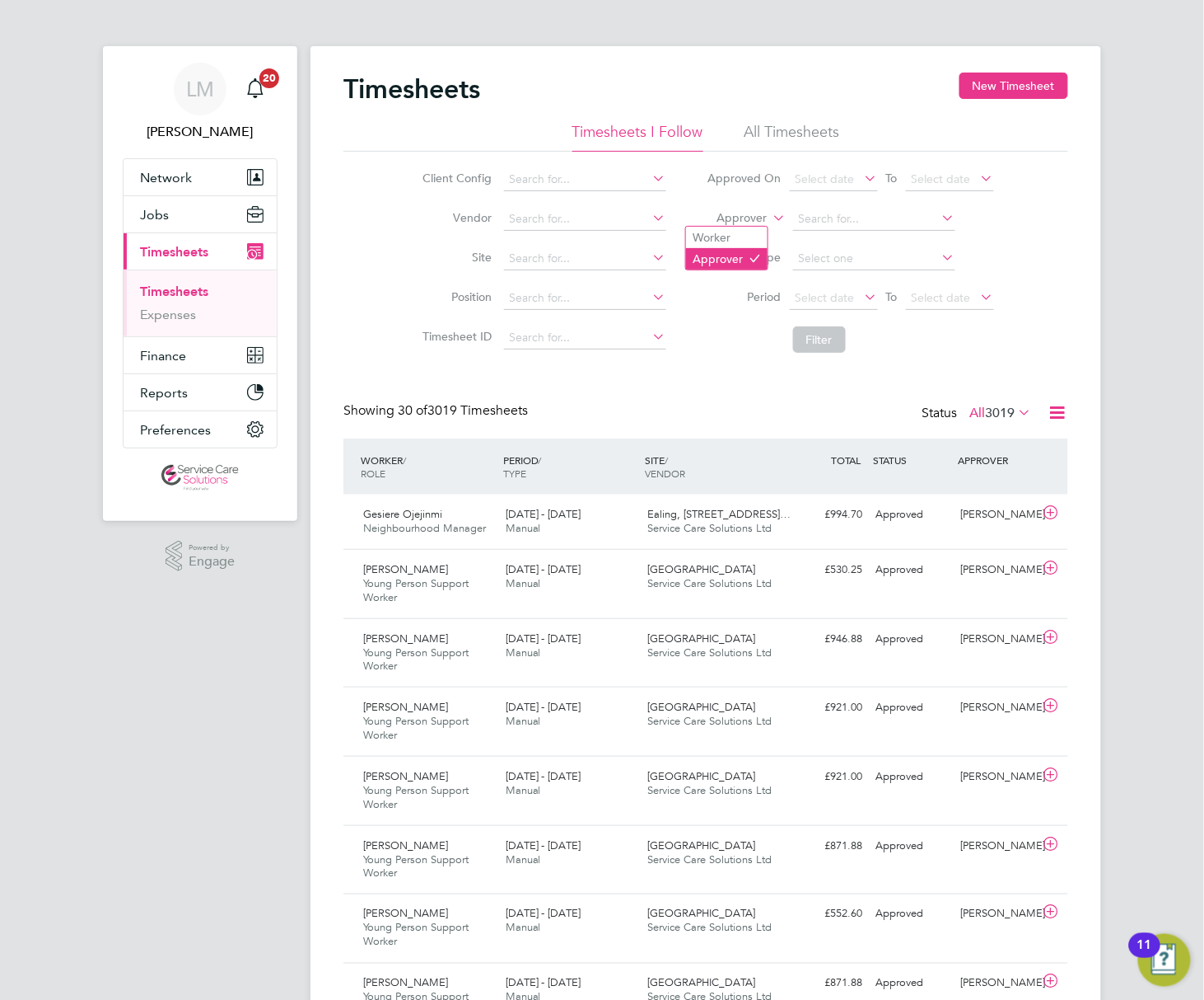
click at [686, 248] on li "Approver" at bounding box center [726, 259] width 81 height 21
click at [694, 218] on label "Approver" at bounding box center [730, 218] width 75 height 16
click at [686, 232] on li "Worker" at bounding box center [726, 237] width 81 height 21
click at [793, 211] on input at bounding box center [875, 219] width 163 height 23
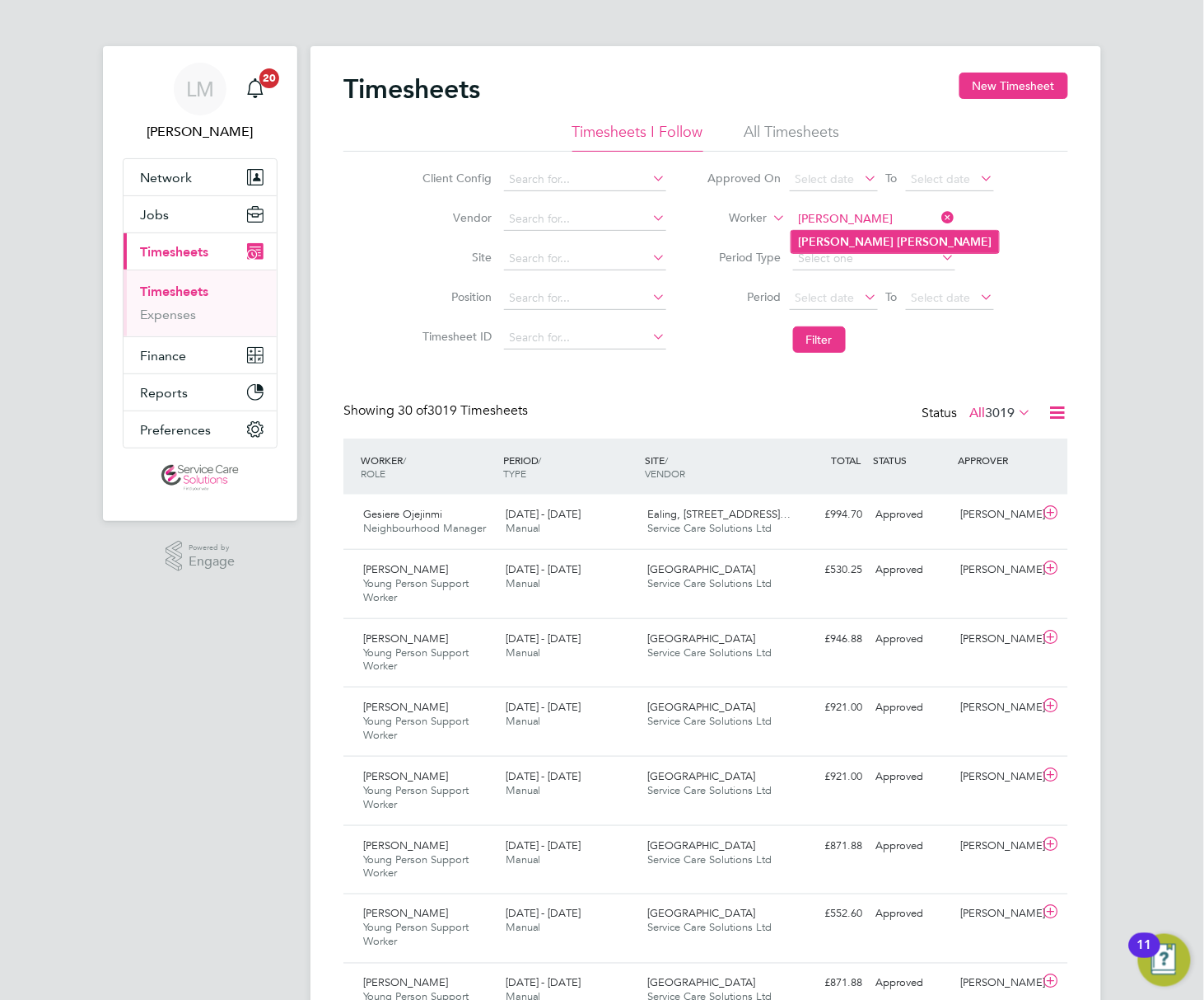
click at [897, 245] on b "Smith" at bounding box center [944, 241] width 96 height 14
type input "Katie Smith"
drag, startPoint x: 723, startPoint y: 340, endPoint x: 1199, endPoint y: 366, distance: 476.7
click at [793, 340] on button "Filter" at bounding box center [819, 339] width 52 height 26
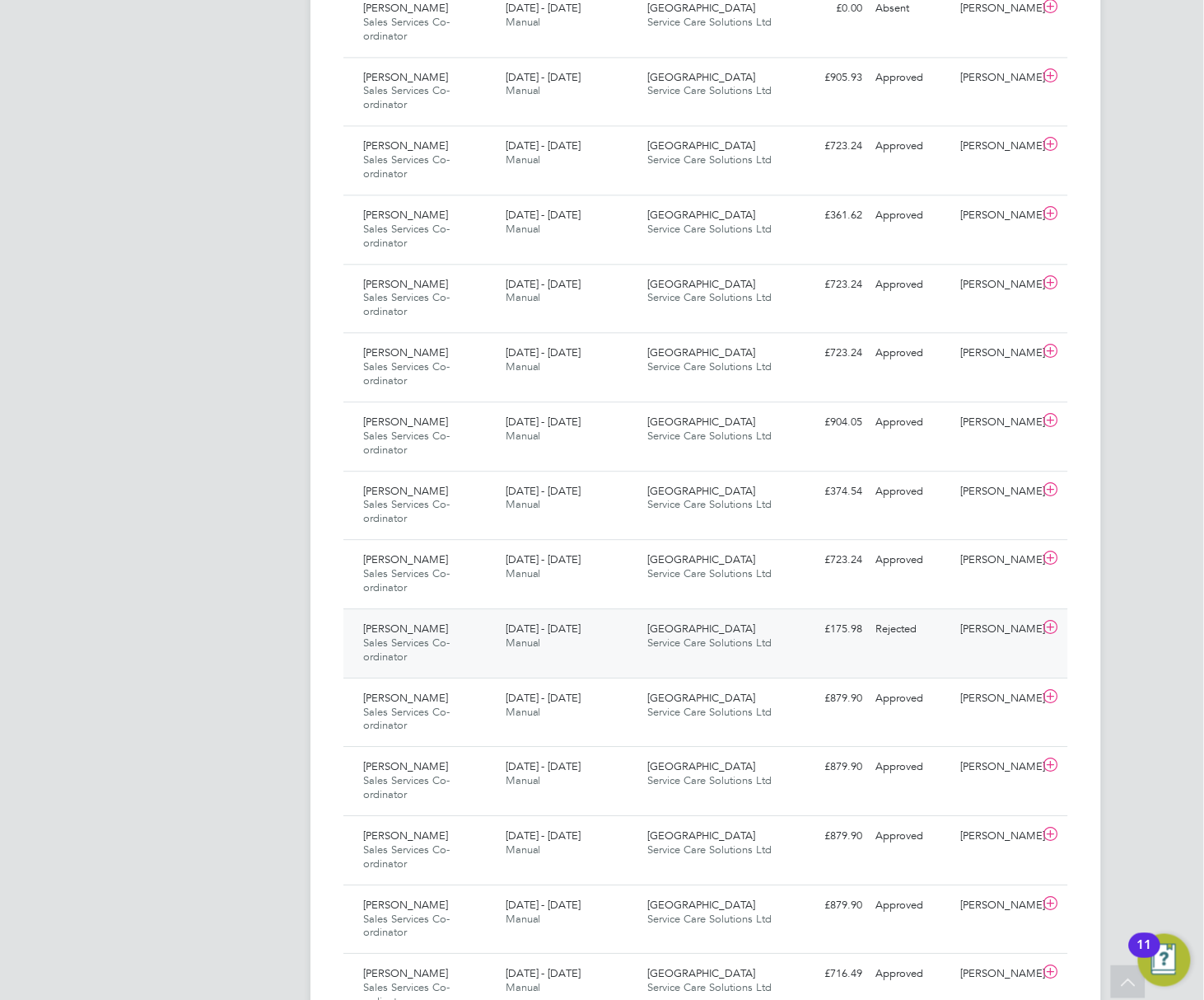
click at [661, 623] on div "Fleet House Service Care Solutions Ltd" at bounding box center [713, 636] width 142 height 42
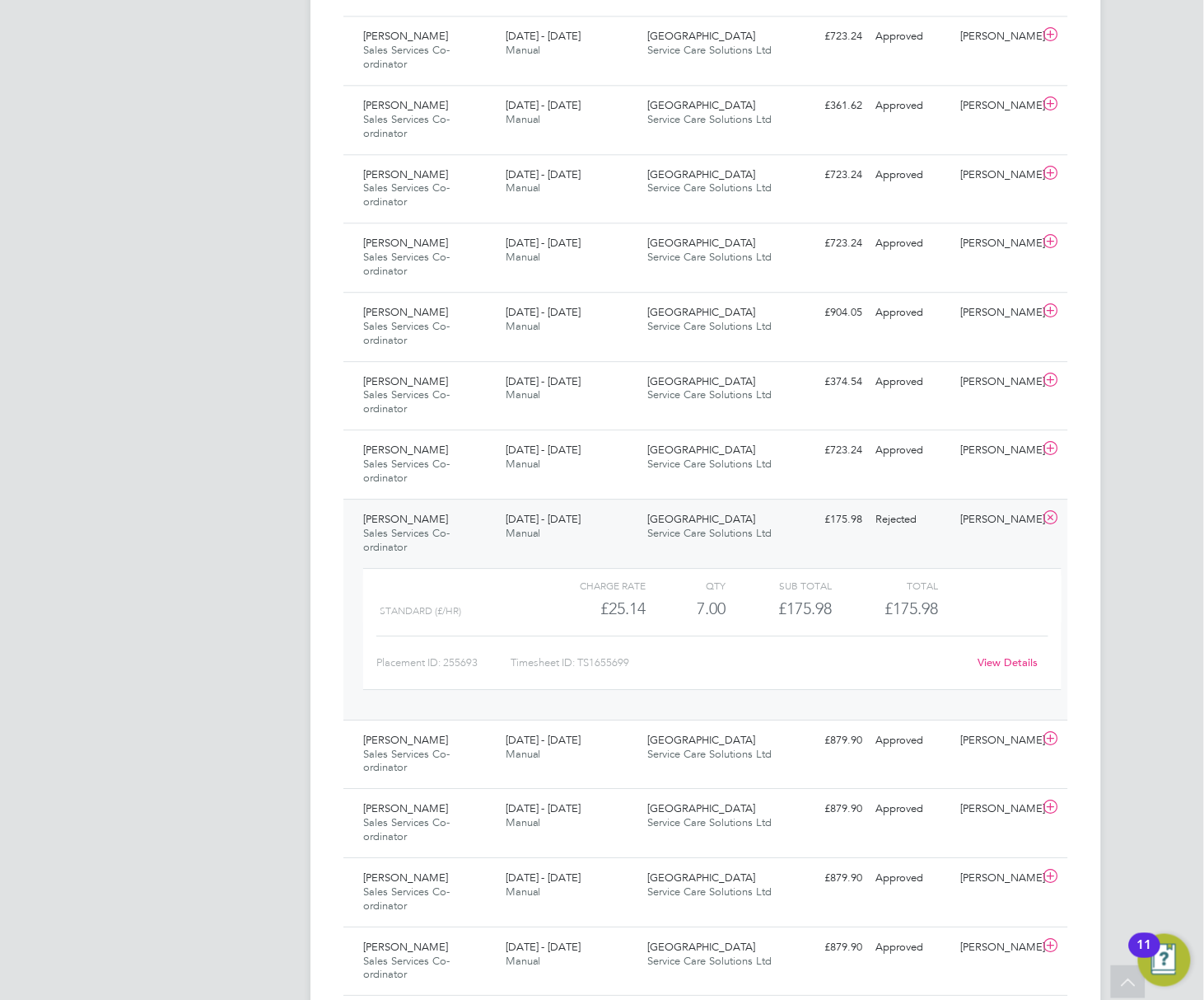
click at [978, 664] on link "View Details" at bounding box center [1008, 662] width 60 height 14
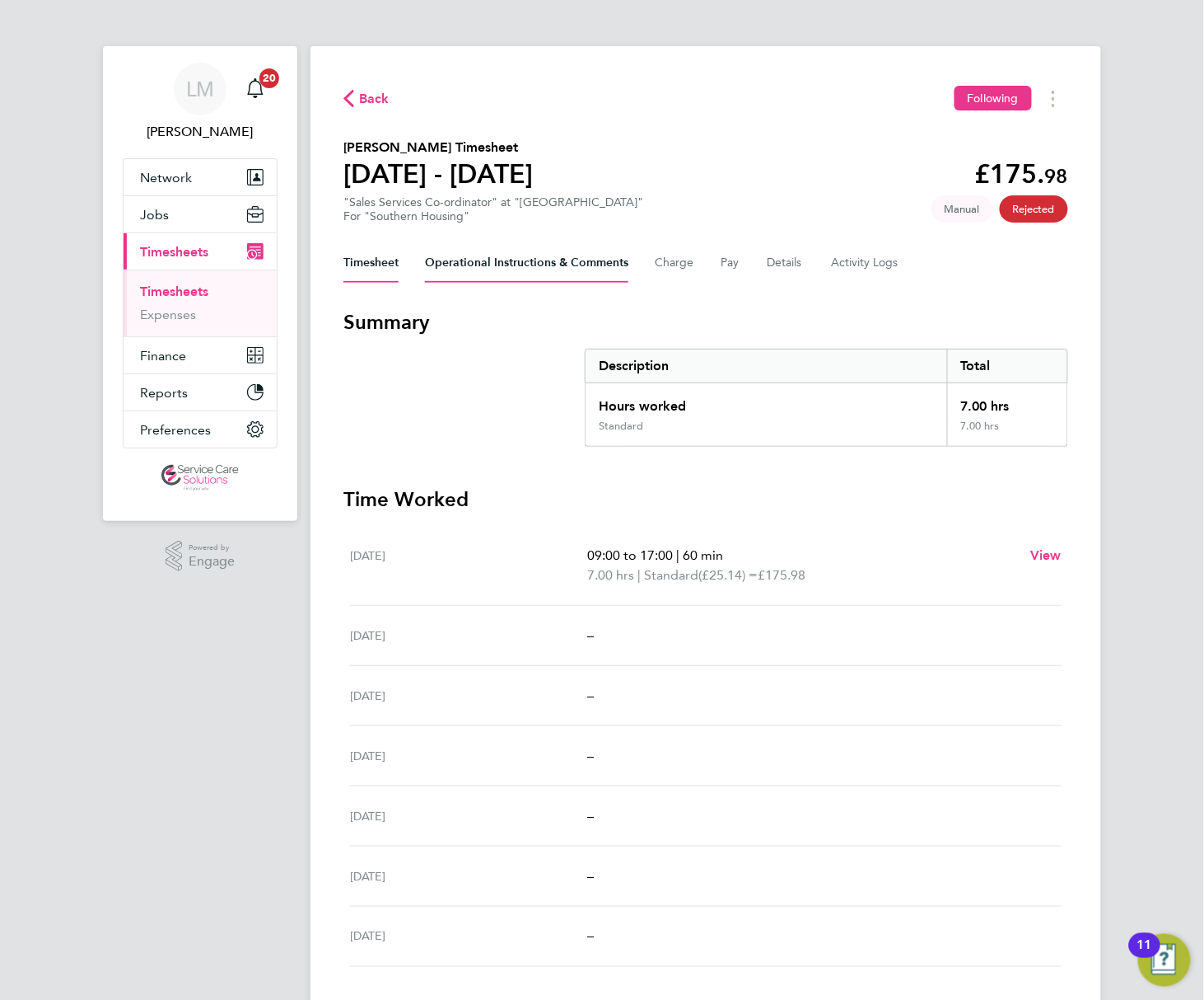
click at [459, 245] on Comments-tab "Operational Instructions & Comments" at bounding box center [527, 263] width 203 height 40
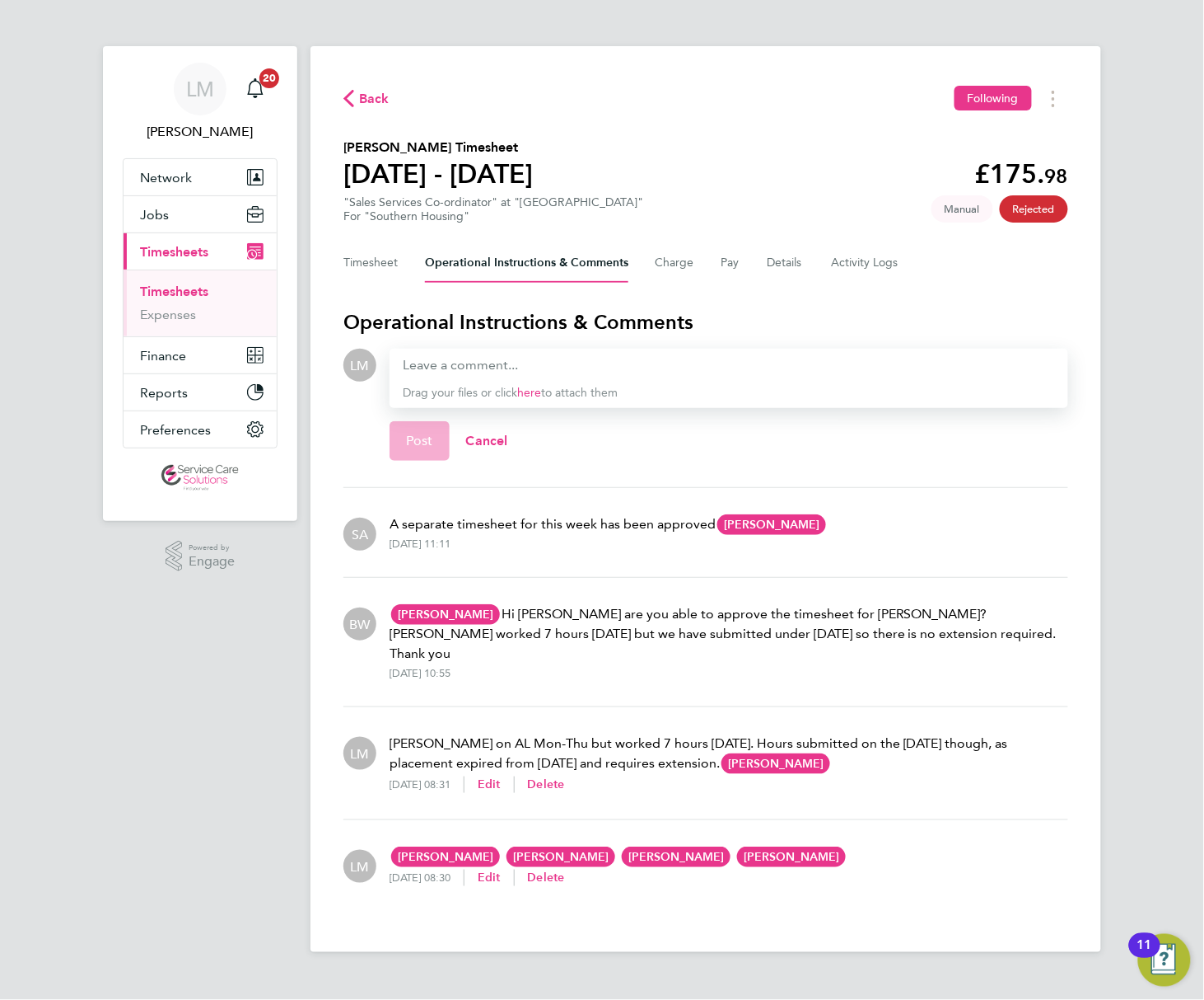
click at [603, 515] on p "A separate timesheet for this week has been approved [PERSON_NAME] BW [PERSON_N…" at bounding box center [608, 524] width 438 height 19
